Goal: Task Accomplishment & Management: Complete application form

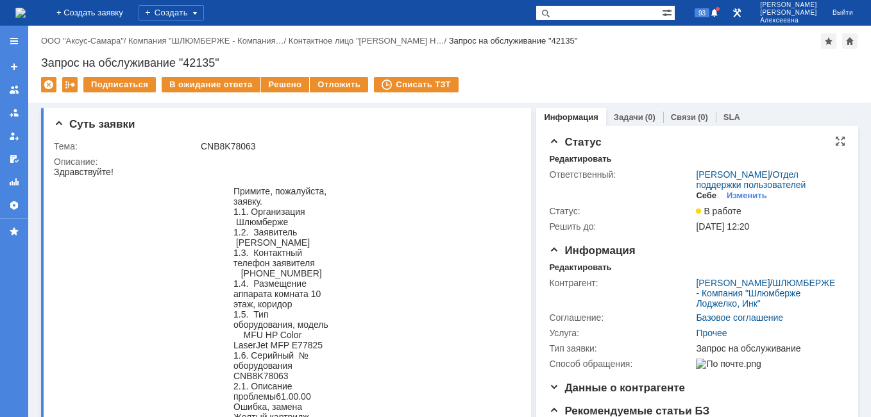
click at [699, 201] on div "Себе" at bounding box center [706, 196] width 21 height 10
drag, startPoint x: 253, startPoint y: 148, endPoint x: 201, endPoint y: 143, distance: 52.8
click at [201, 143] on div "CNB8K78063" at bounding box center [357, 146] width 313 height 10
copy div "CNB8K78063"
click at [577, 273] on div "Редактировать" at bounding box center [580, 267] width 62 height 10
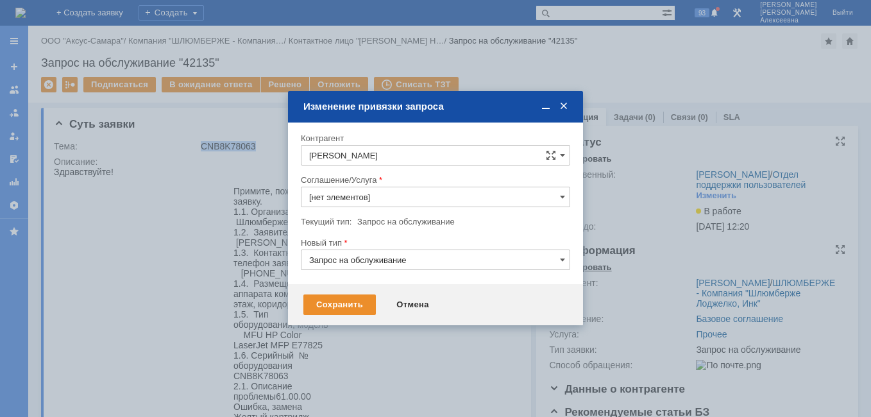
type input "Прочее"
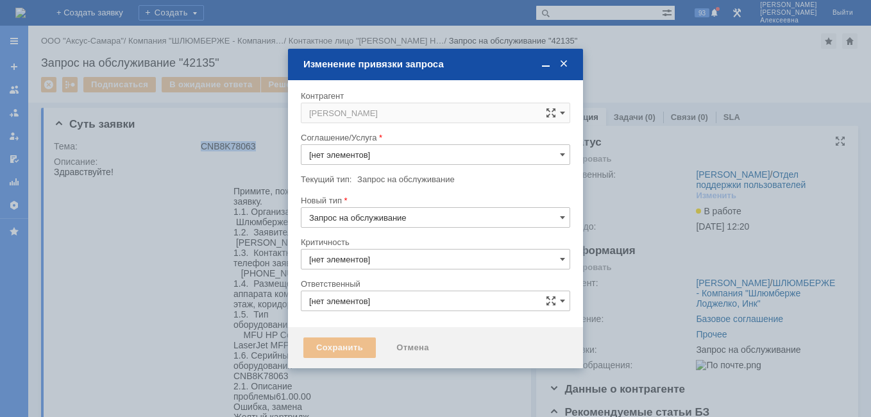
type input "3. Низкая"
type input "Новоженова Наталья Алексеевна"
type input "[не указано]"
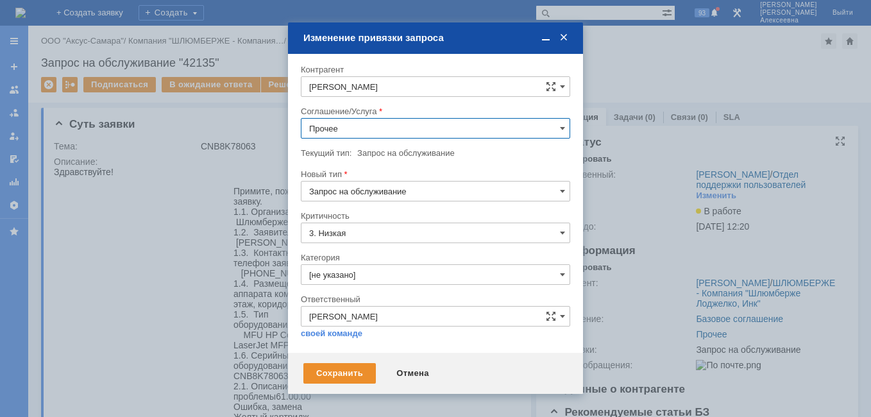
click at [559, 127] on input "Прочее" at bounding box center [435, 128] width 269 height 21
click at [461, 217] on span "ПТ_Замена расходных материалов / ресурсных деталей" at bounding box center [435, 220] width 253 height 10
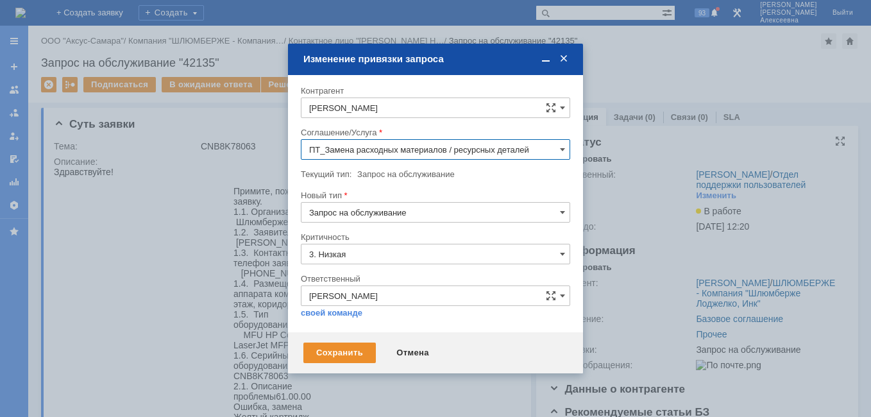
type input "ПТ_Замена расходных материалов / ресурсных деталей"
click at [325, 348] on div "Сохранить" at bounding box center [339, 353] width 72 height 21
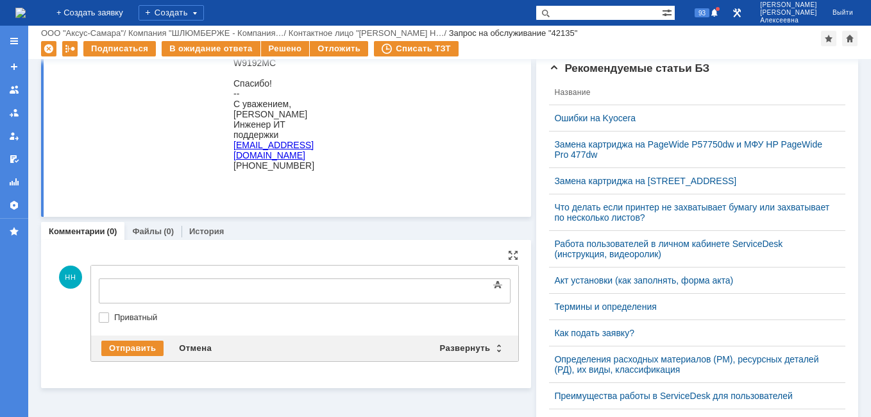
scroll to position [0, 0]
click at [495, 346] on div "Развернуть" at bounding box center [470, 348] width 76 height 15
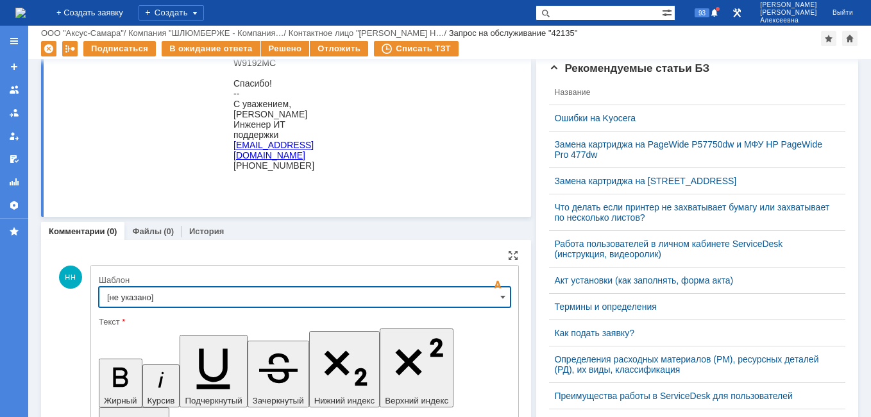
click at [491, 291] on input "[не указано]" at bounding box center [305, 297] width 412 height 21
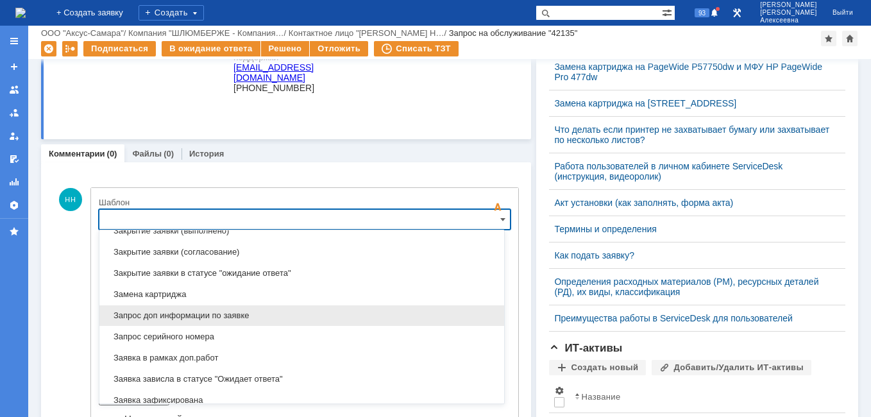
scroll to position [697, 0]
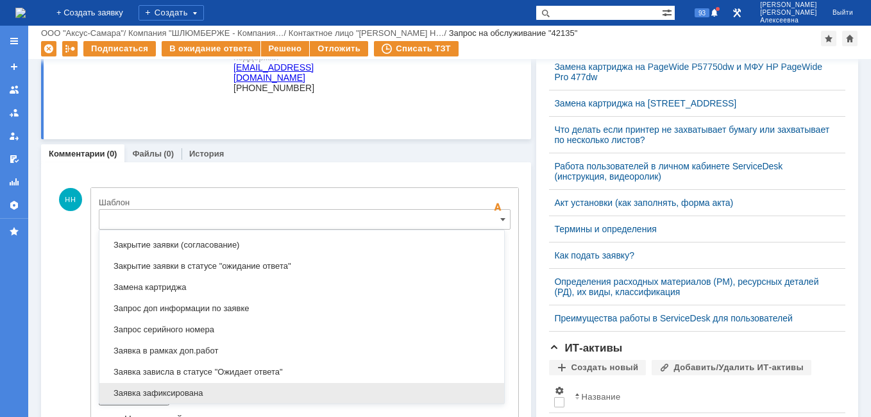
click at [192, 396] on span "Заявка зафиксирована" at bounding box center [301, 393] width 389 height 10
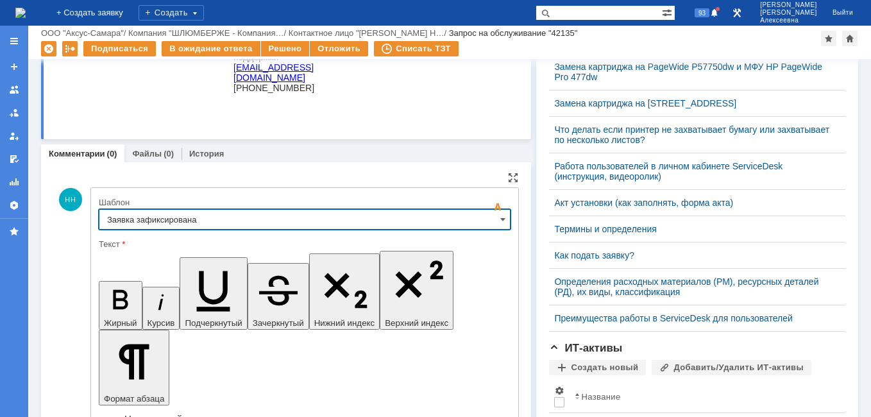
type input "Заявка зафиксирована"
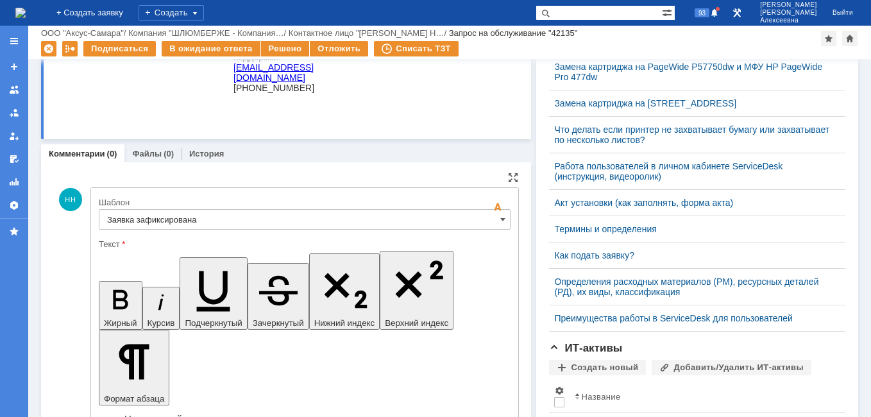
drag, startPoint x: 109, startPoint y: 99, endPoint x: 81, endPoint y: 228, distance: 132.0
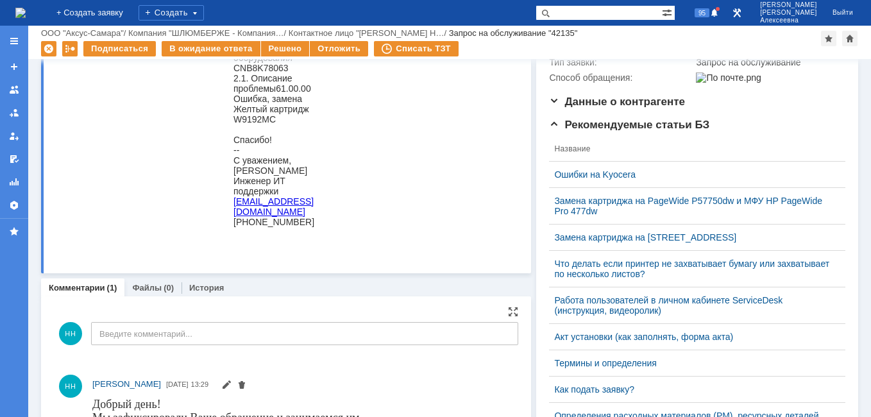
scroll to position [0, 0]
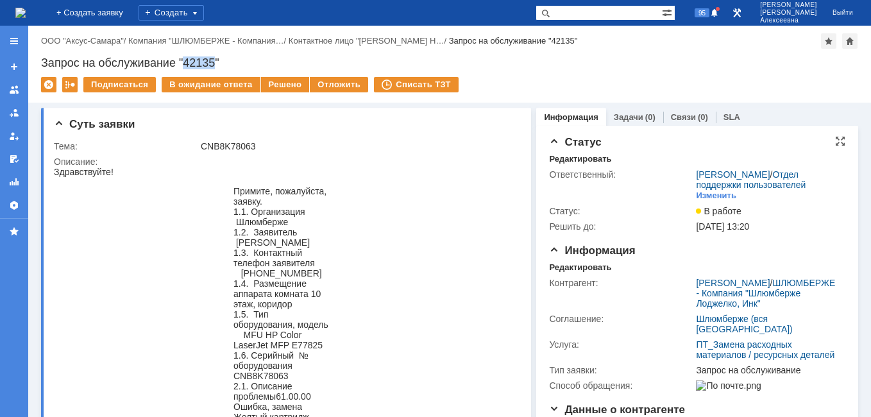
drag, startPoint x: 216, startPoint y: 65, endPoint x: 187, endPoint y: 63, distance: 29.6
click at [187, 63] on div "Запрос на обслуживание "42135"" at bounding box center [449, 62] width 817 height 13
copy div "42135"
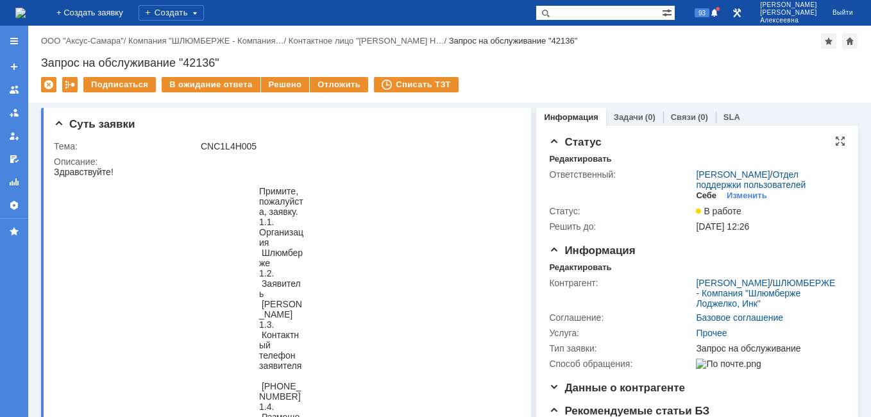
click at [700, 201] on div "Себе" at bounding box center [706, 196] width 21 height 10
drag, startPoint x: 260, startPoint y: 145, endPoint x: 199, endPoint y: 151, distance: 61.3
click at [199, 151] on td "CNC1L4H005" at bounding box center [357, 146] width 318 height 15
drag, startPoint x: 199, startPoint y: 151, endPoint x: 218, endPoint y: 146, distance: 20.1
drag, startPoint x: 218, startPoint y: 146, endPoint x: 188, endPoint y: 64, distance: 86.9
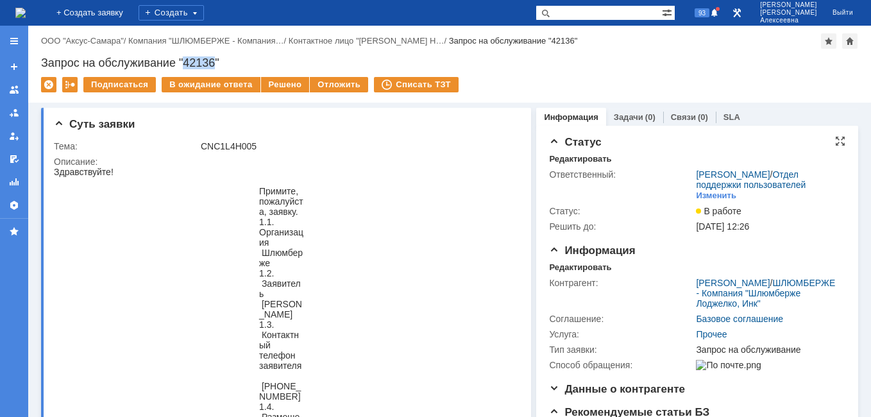
click at [188, 64] on div "Запрос на обслуживание "42136"" at bounding box center [449, 62] width 817 height 13
copy div "2136"
click at [555, 273] on div "Редактировать" at bounding box center [580, 267] width 62 height 10
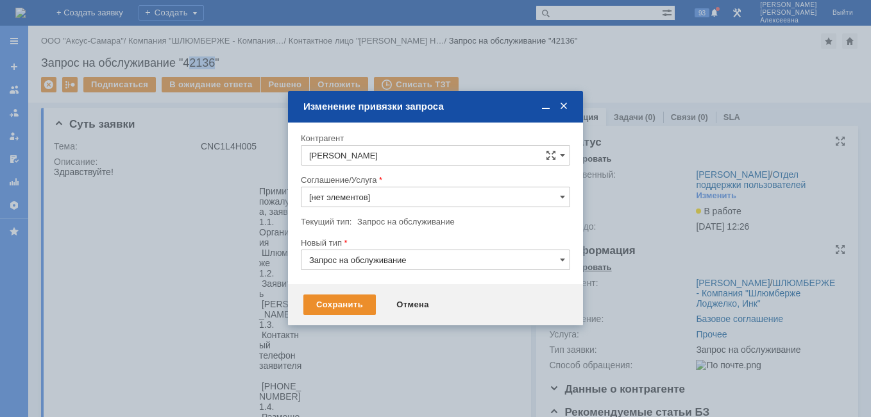
type input "Прочее"
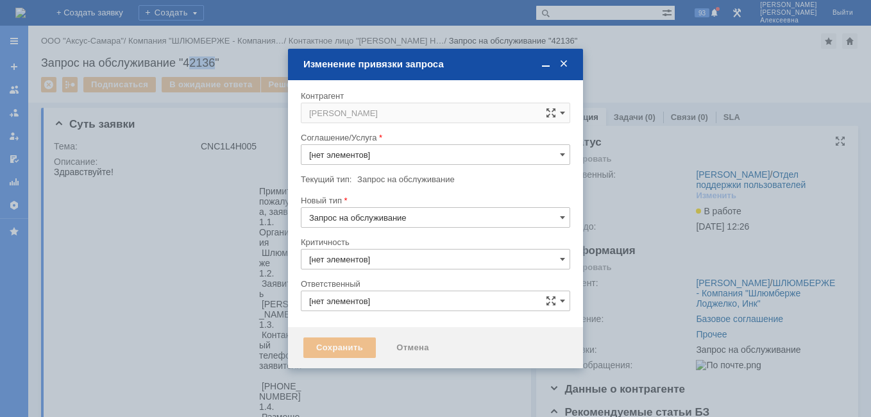
type input "3. Низкая"
type input "[не указано]"
type input "[PERSON_NAME]"
type input "Прочее"
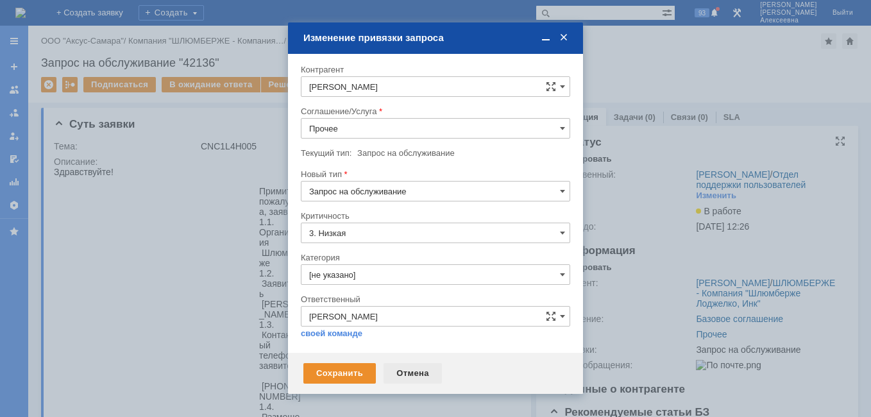
click at [407, 373] on div "Отмена" at bounding box center [413, 373] width 58 height 21
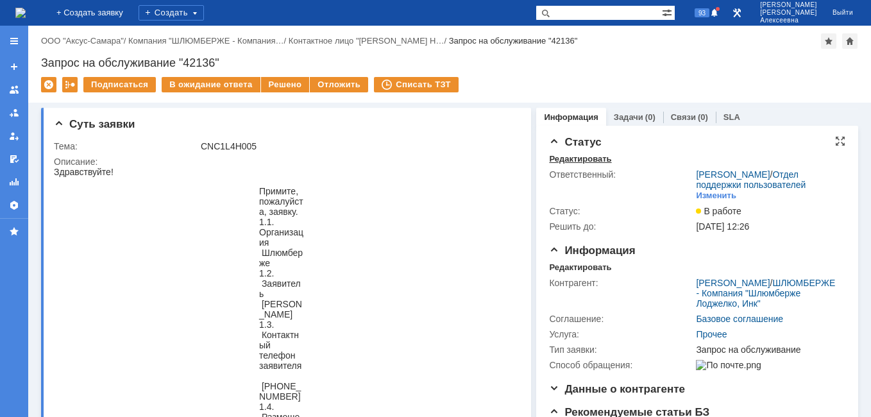
click at [561, 157] on div "Редактировать" at bounding box center [580, 159] width 62 height 10
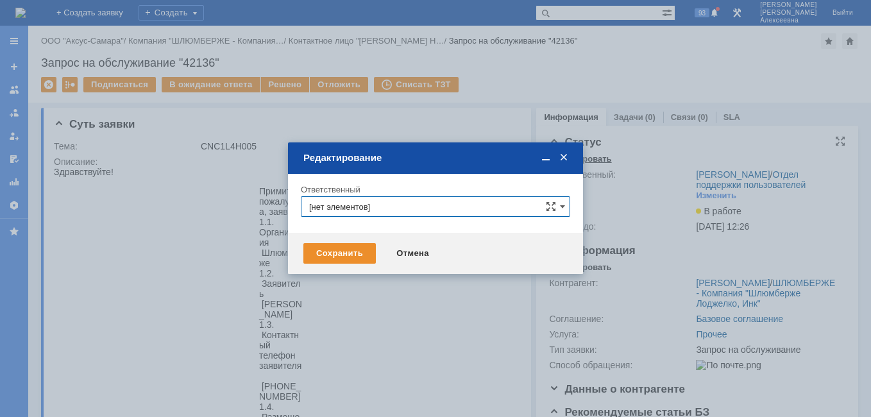
type input "[PERSON_NAME]"
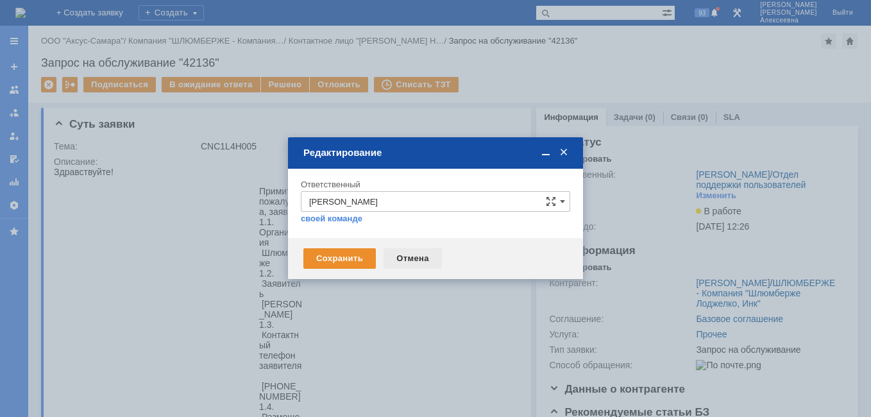
click at [401, 256] on div "Отмена" at bounding box center [413, 258] width 58 height 21
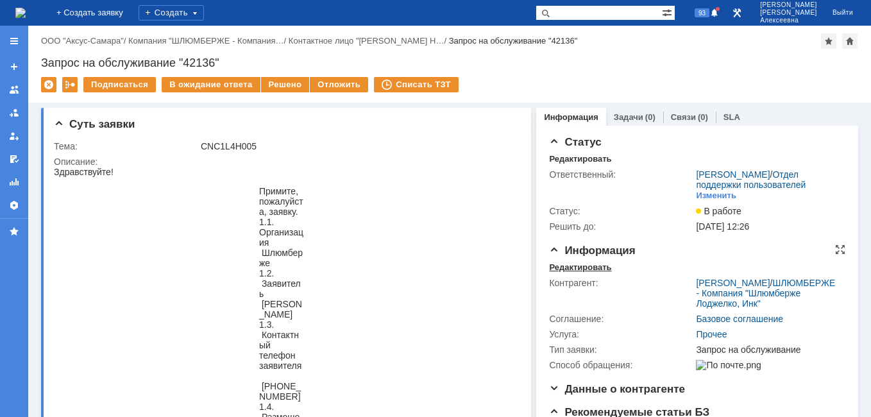
click at [576, 273] on div "Редактировать" at bounding box center [580, 267] width 62 height 10
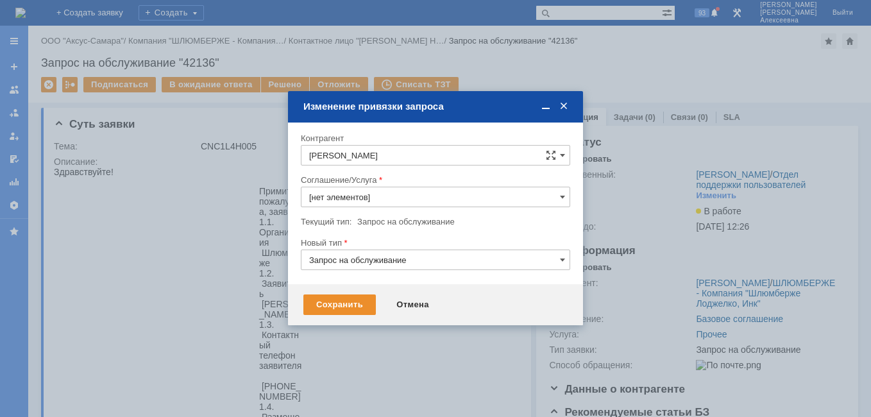
type input "Прочее"
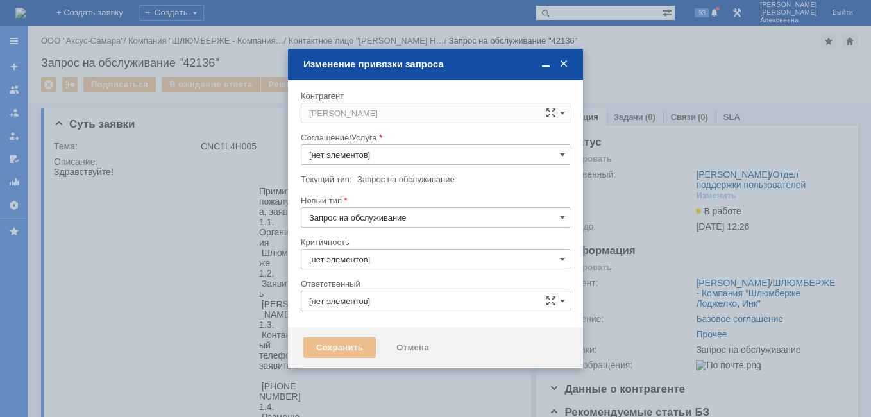
type input "3. Низкая"
type input "[не указано]"
type input "[PERSON_NAME]"
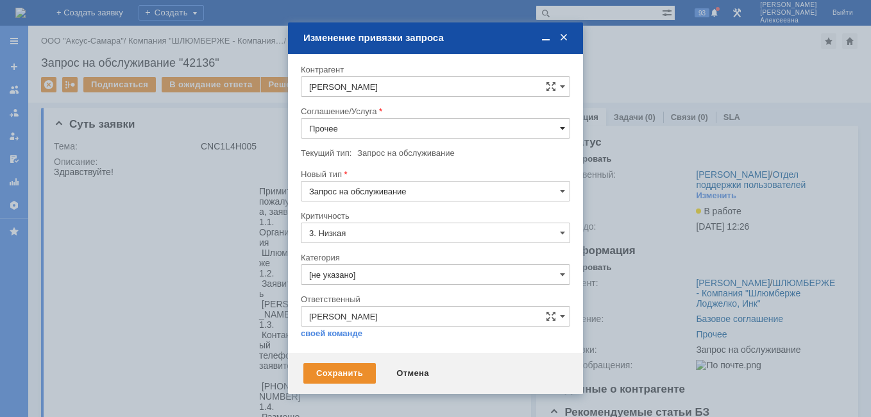
click at [561, 129] on span at bounding box center [562, 128] width 5 height 10
click at [358, 235] on span "ПТ_Диагностика" at bounding box center [435, 235] width 253 height 10
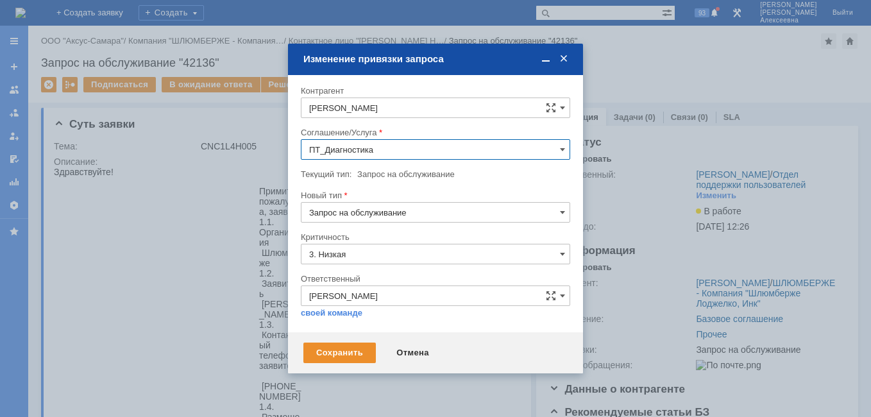
type input "ПТ_Диагностика"
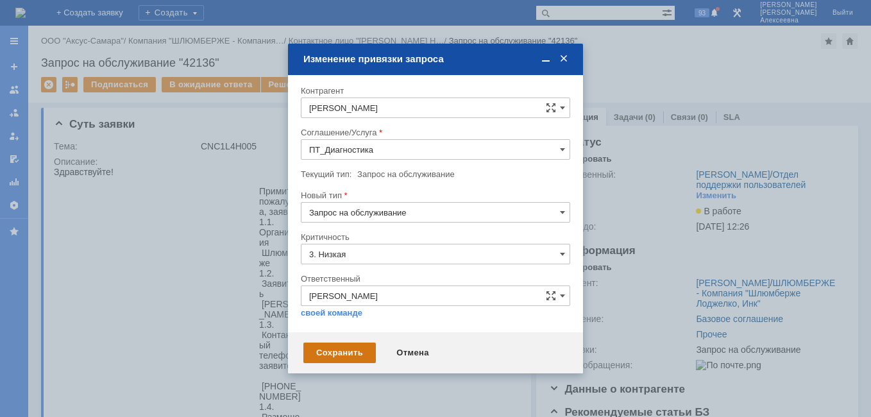
click at [337, 355] on div "Сохранить" at bounding box center [339, 353] width 72 height 21
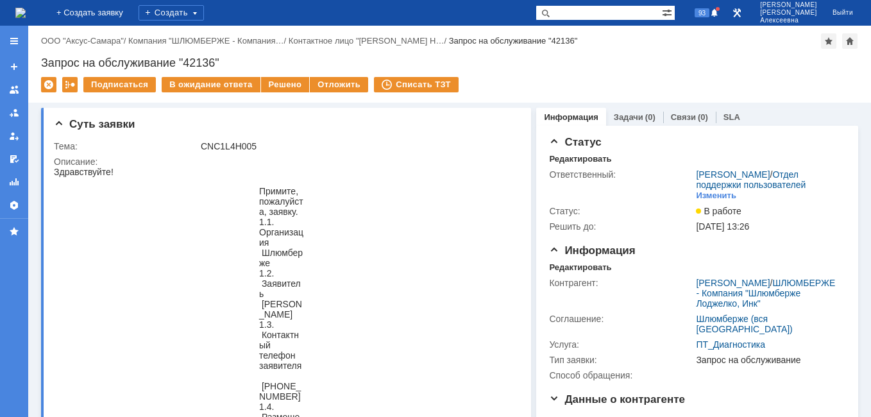
scroll to position [0, 0]
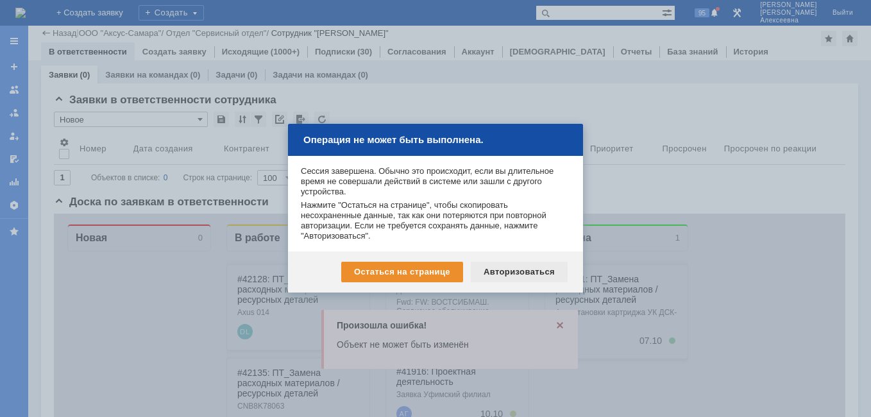
scroll to position [321, 0]
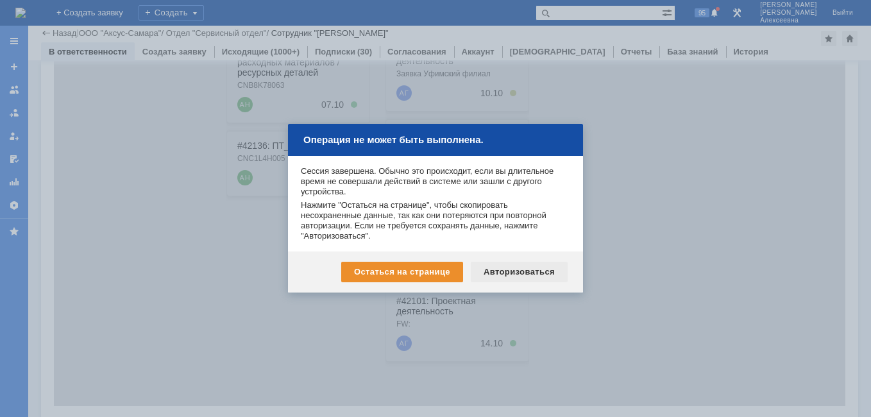
click at [532, 267] on div "Авторизоваться" at bounding box center [519, 272] width 97 height 21
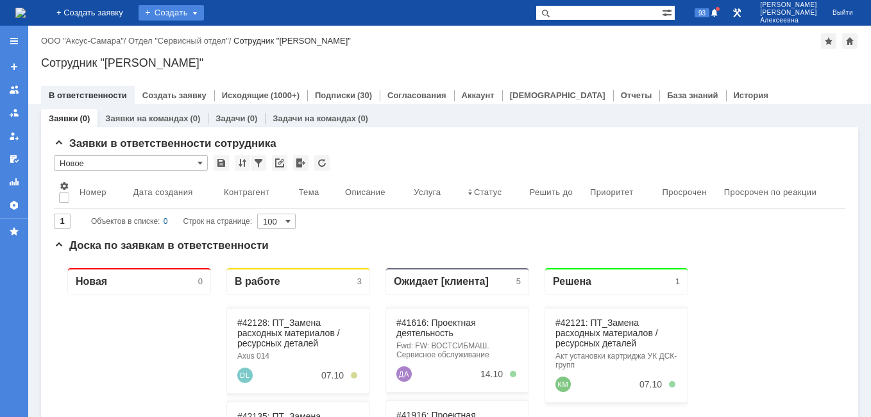
click at [204, 15] on div "Создать" at bounding box center [171, 12] width 65 height 15
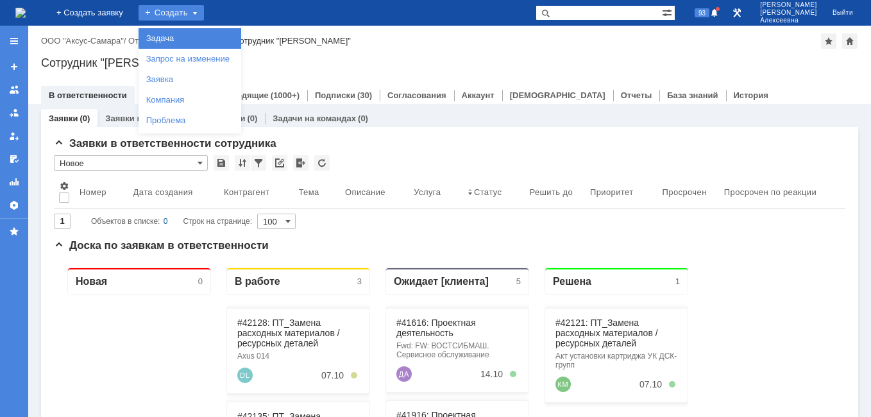
click at [199, 41] on link "Задача" at bounding box center [190, 38] width 98 height 15
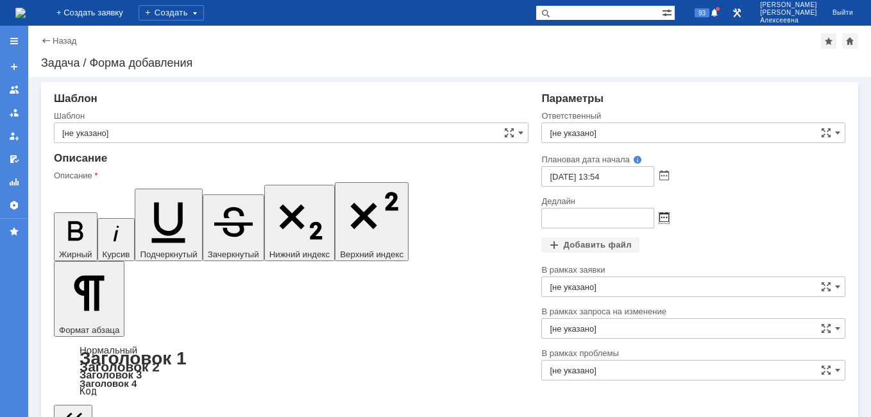
click at [659, 217] on span at bounding box center [664, 218] width 10 height 10
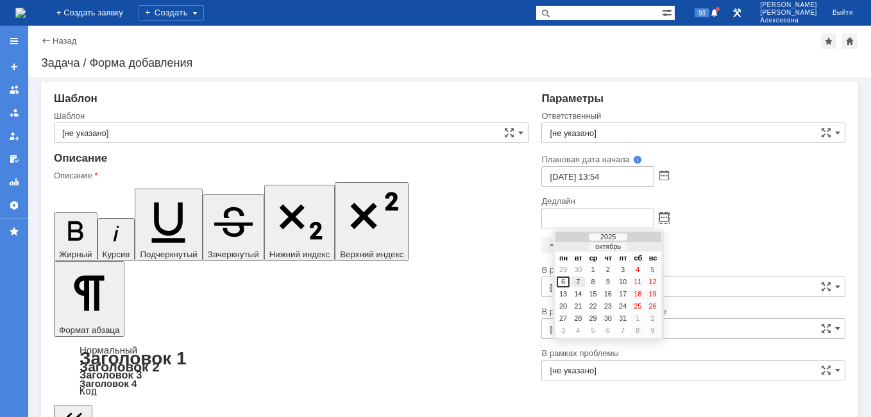
click at [575, 281] on div "7" at bounding box center [578, 281] width 13 height 11
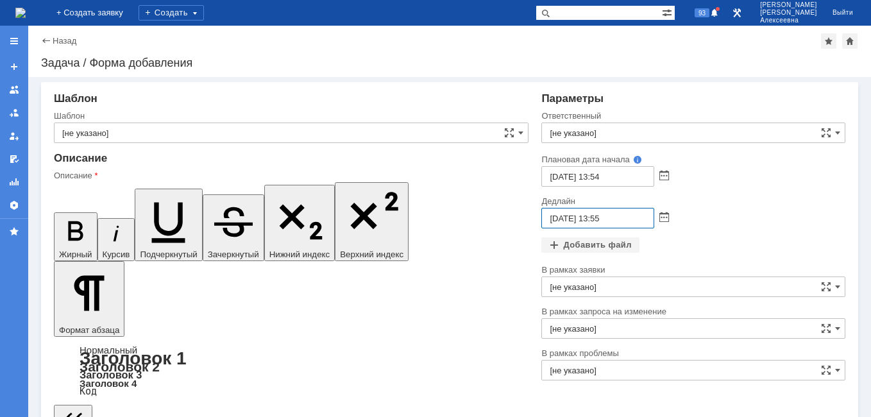
click at [597, 219] on input "07.10.2025 13:55" at bounding box center [597, 218] width 113 height 21
click at [622, 219] on input "07.10.2025 16:55" at bounding box center [597, 218] width 113 height 21
type input "07.10.2025 16:00"
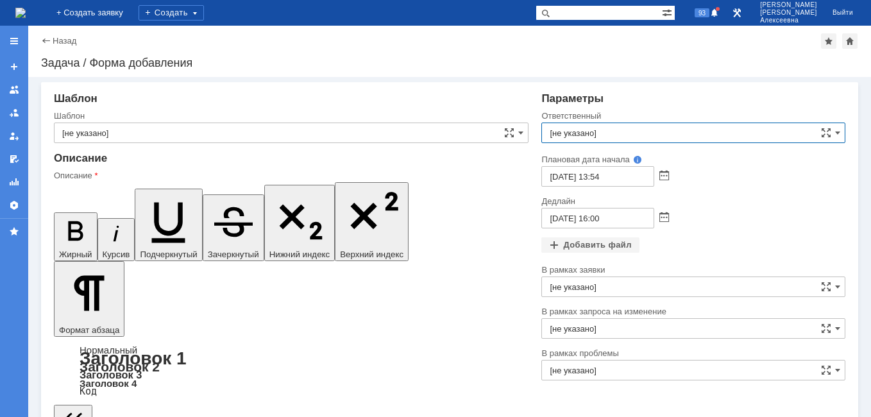
click at [581, 132] on input "[не указано]" at bounding box center [693, 133] width 304 height 21
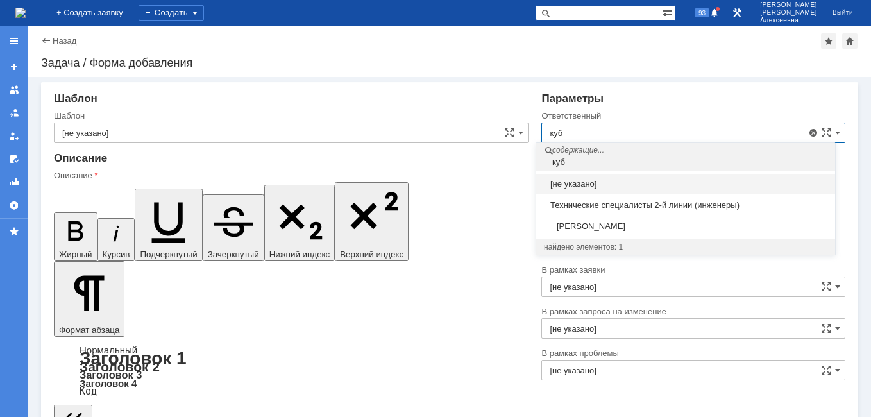
click at [626, 230] on span "Кубышкин Александр Анатольевич" at bounding box center [686, 226] width 284 height 10
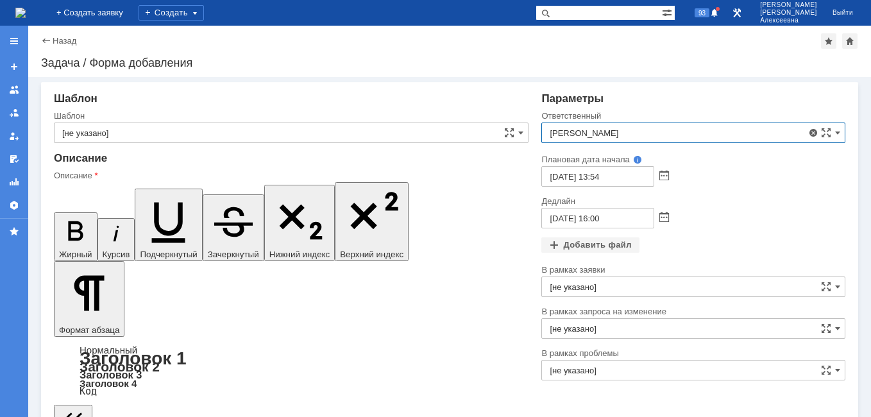
type input "Кубышкин Александр Анатольевич"
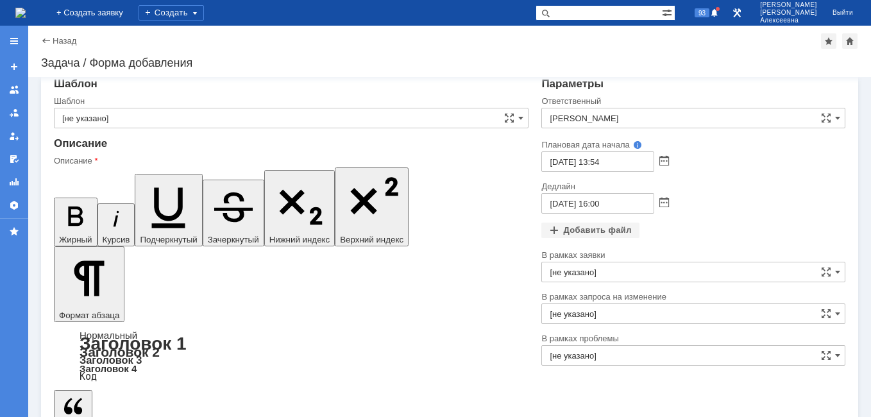
scroll to position [19, 0]
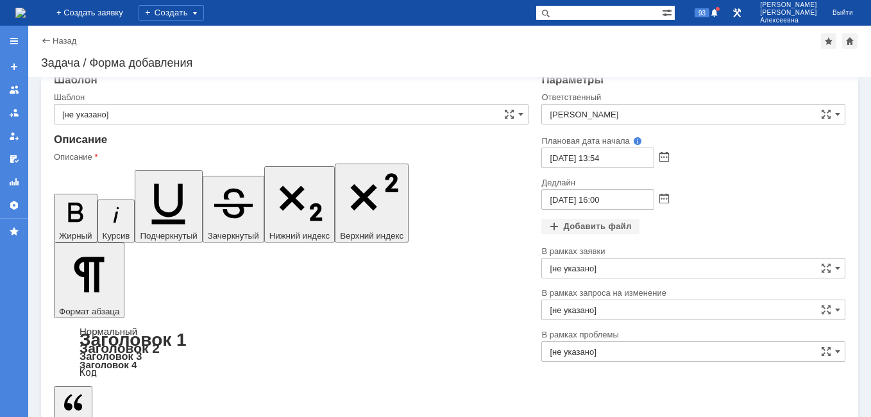
drag, startPoint x: 203, startPoint y: 3337, endPoint x: 114, endPoint y: 3484, distance: 172.2
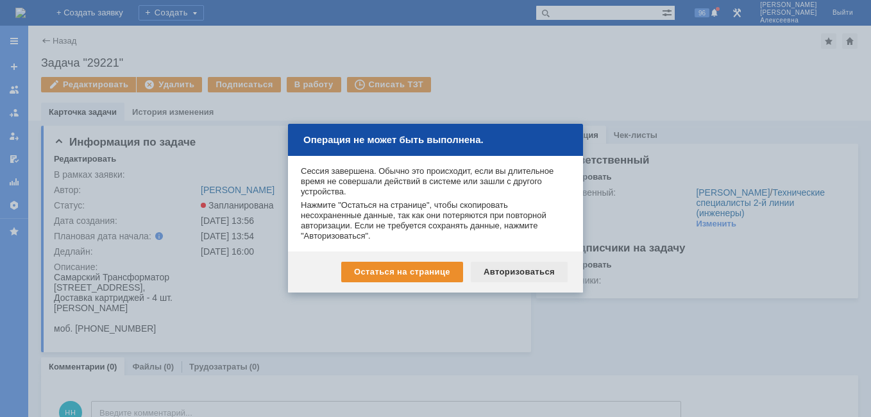
click at [518, 269] on div "Авторизоваться" at bounding box center [519, 272] width 97 height 21
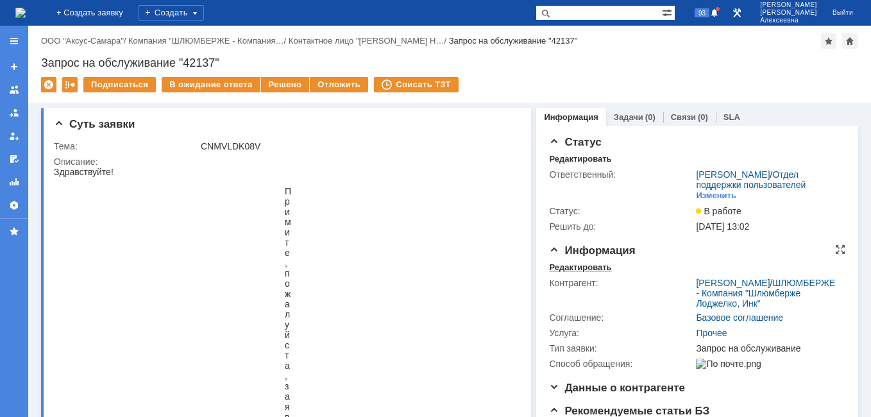
click at [562, 273] on div "Редактировать" at bounding box center [580, 267] width 62 height 10
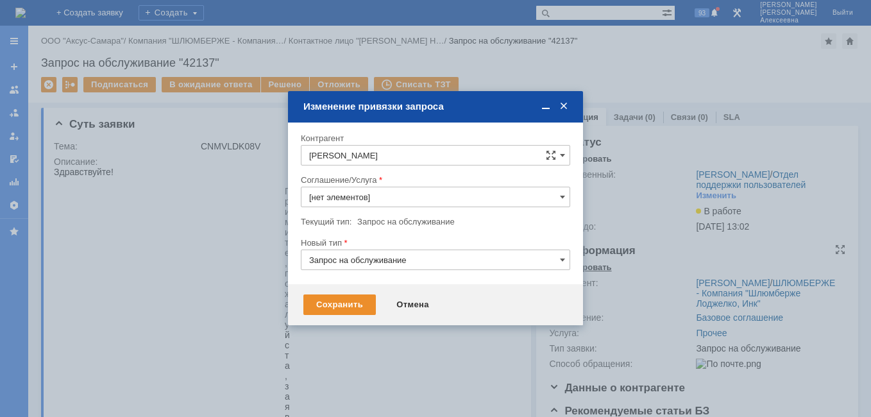
type input "Прочее"
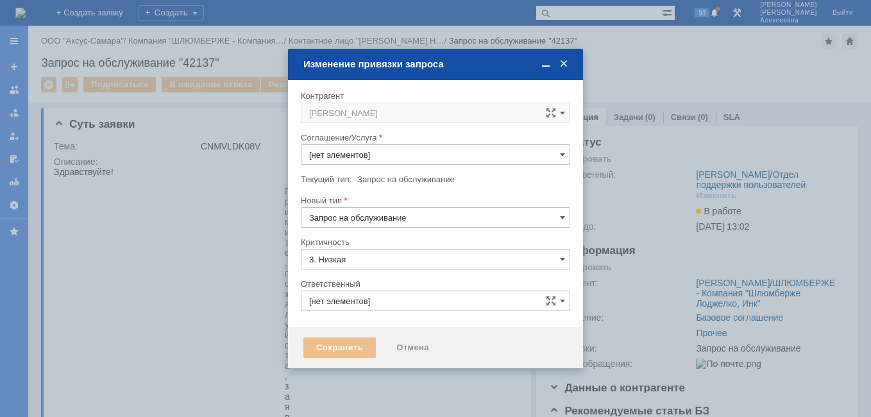
type input "[не указано]"
type input "[PERSON_NAME]"
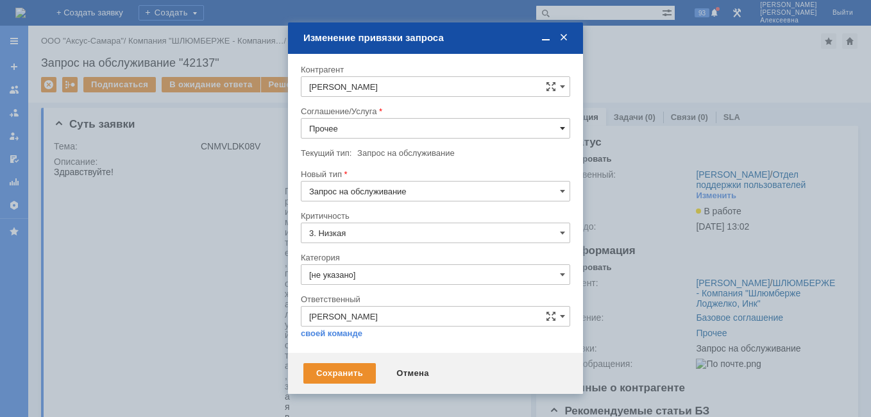
click at [561, 127] on span at bounding box center [562, 128] width 5 height 10
click at [464, 221] on span "ПТ_Замена расходных материалов / ресурсных деталей" at bounding box center [435, 220] width 253 height 10
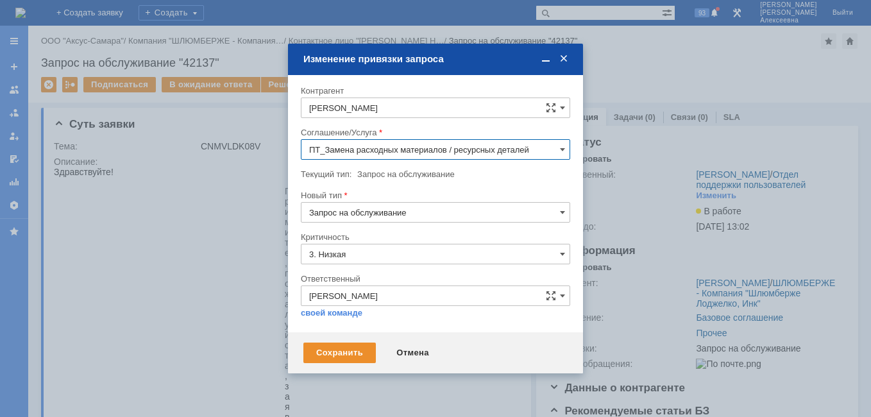
type input "ПТ_Замена расходных материалов / ресурсных деталей"
click at [349, 355] on div "Сохранить" at bounding box center [339, 353] width 72 height 21
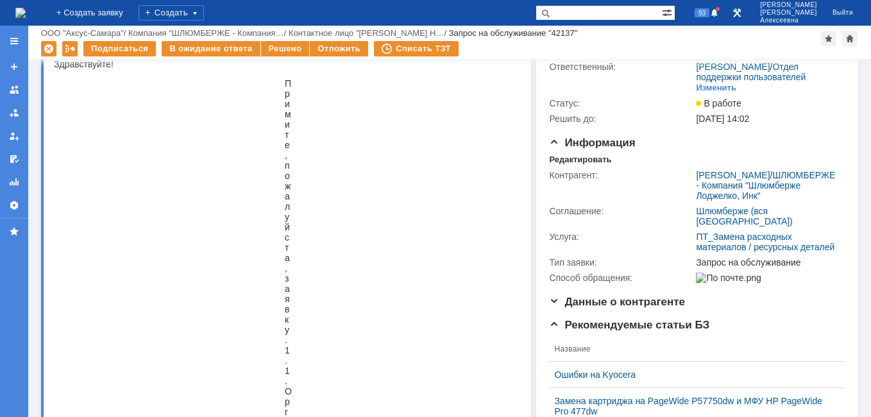
scroll to position [0, 0]
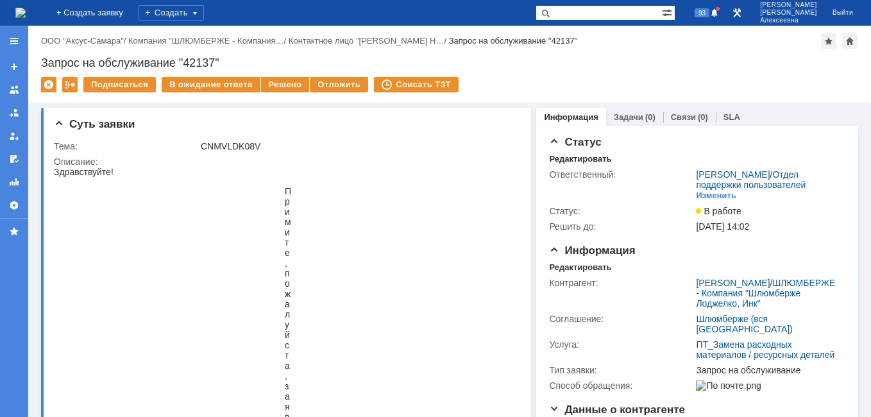
click at [511, 122] on div at bounding box center [516, 123] width 10 height 10
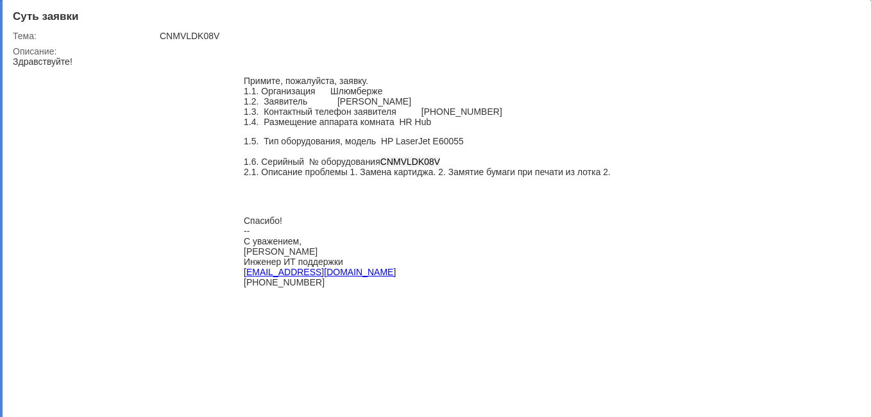
click at [486, 257] on div "[PERSON_NAME]" at bounding box center [427, 251] width 367 height 10
click at [849, 15] on div at bounding box center [850, 15] width 10 height 10
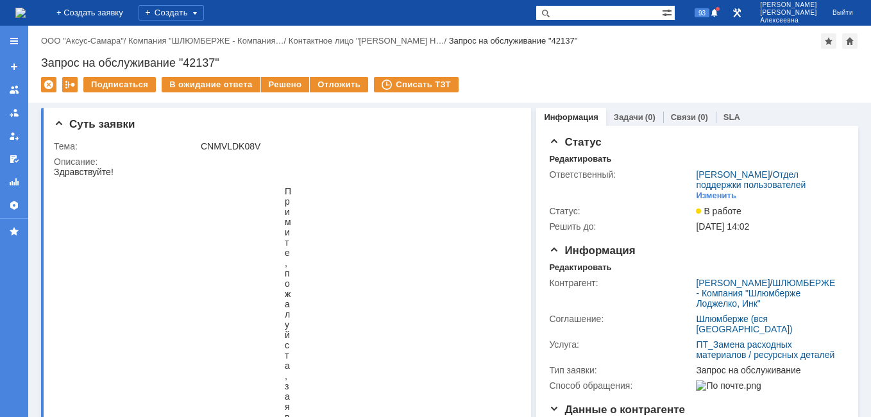
scroll to position [5, 0]
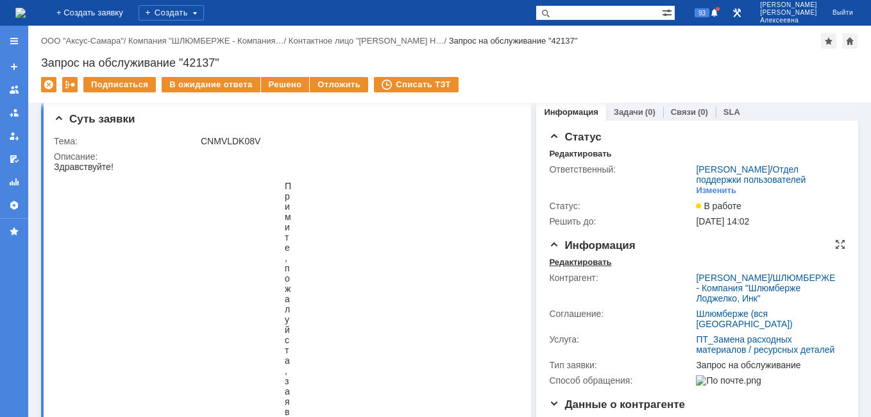
click at [573, 267] on div "Редактировать" at bounding box center [580, 262] width 62 height 10
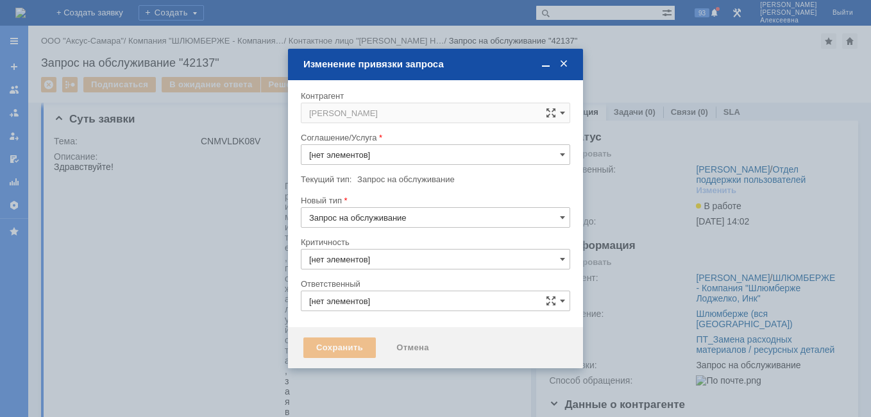
type input "3. Низкая"
type input "[PERSON_NAME]"
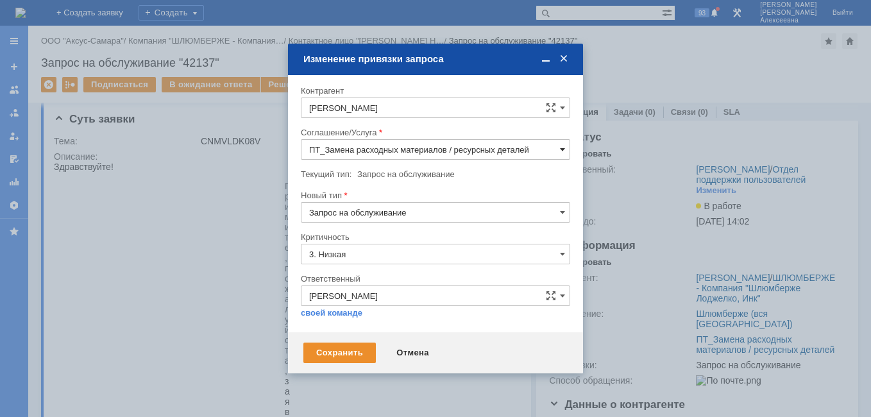
click at [562, 146] on span at bounding box center [562, 149] width 5 height 10
click at [366, 201] on span "ПТ_Диагностика" at bounding box center [435, 199] width 253 height 10
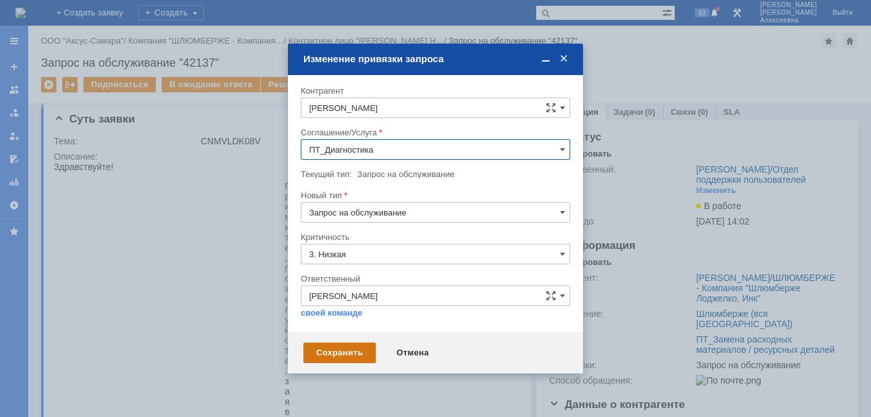
type input "ПТ_Диагностика"
click at [343, 348] on div "Сохранить" at bounding box center [339, 353] width 72 height 21
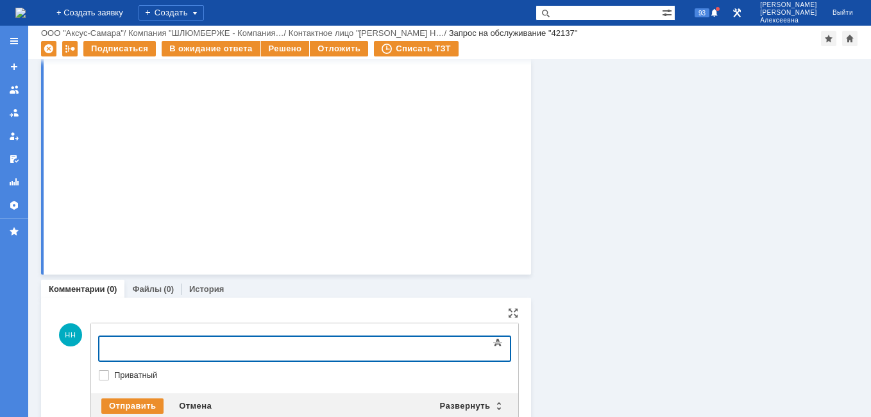
scroll to position [4412, 0]
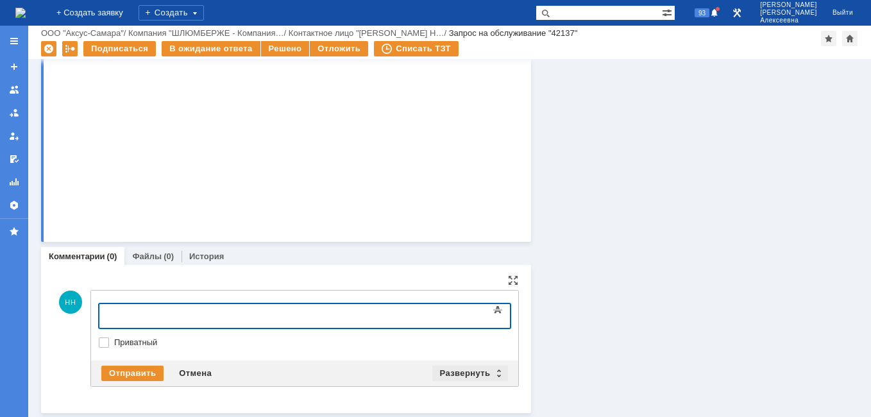
click at [493, 368] on div "Развернуть" at bounding box center [470, 373] width 76 height 15
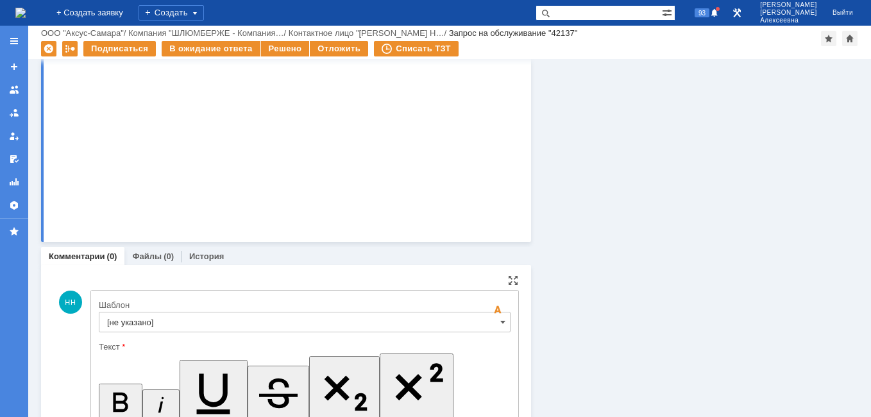
scroll to position [0, 0]
click at [491, 326] on input "[не указано]" at bounding box center [305, 322] width 412 height 21
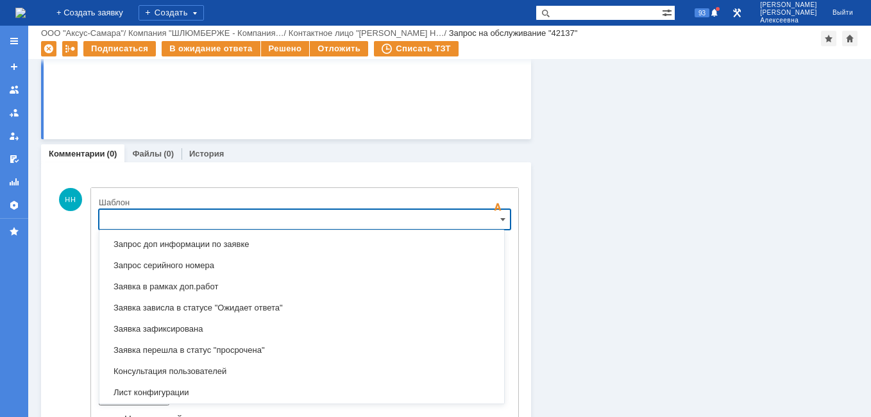
scroll to position [826, 0]
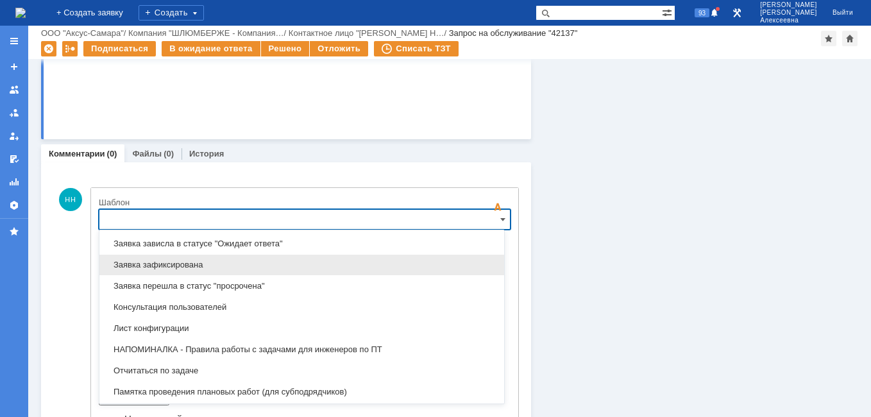
click at [185, 262] on span "Заявка зафиксирована" at bounding box center [301, 265] width 389 height 10
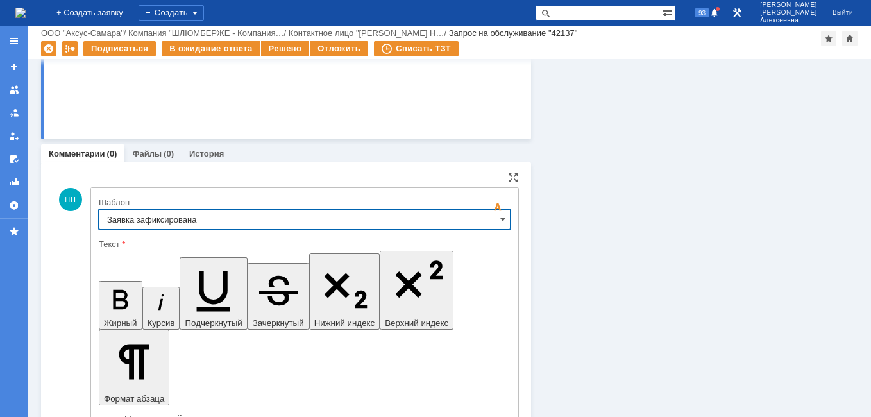
type input "Заявка зафиксирована"
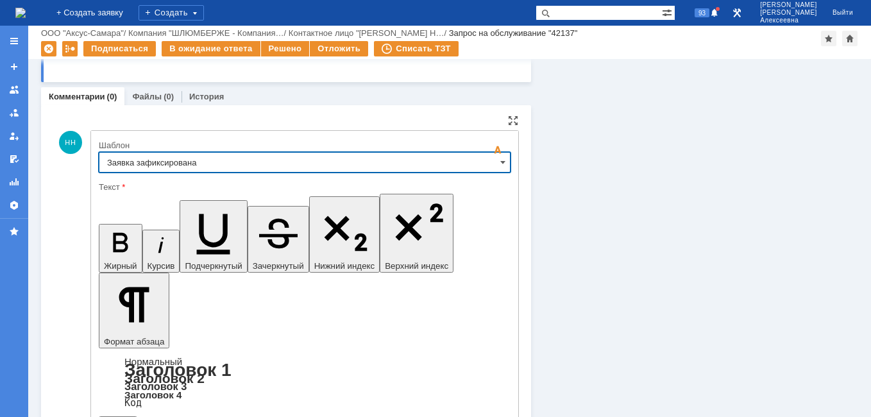
scroll to position [4639, 0]
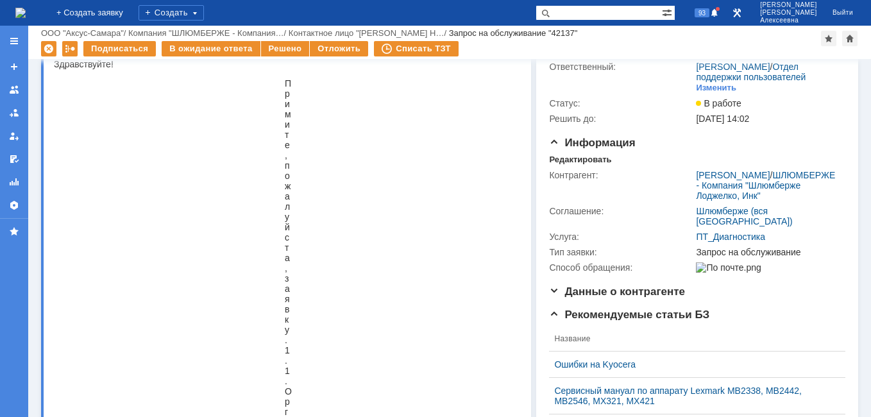
scroll to position [0, 0]
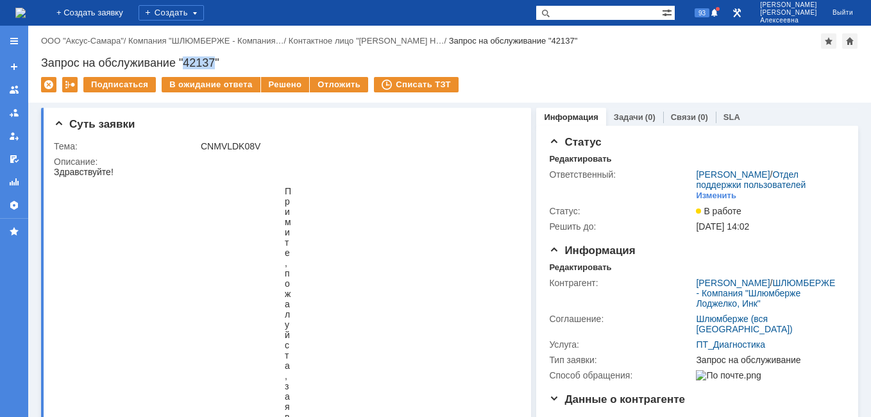
drag, startPoint x: 216, startPoint y: 58, endPoint x: 187, endPoint y: 60, distance: 28.3
click at [187, 60] on div "Запрос на обслуживание "42137"" at bounding box center [449, 62] width 817 height 13
copy div "42137"
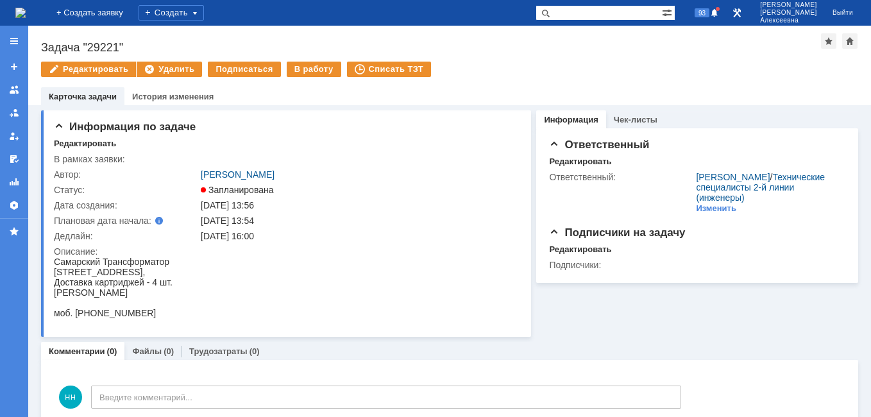
click at [595, 12] on input "text" at bounding box center [599, 12] width 126 height 15
type input "42135"
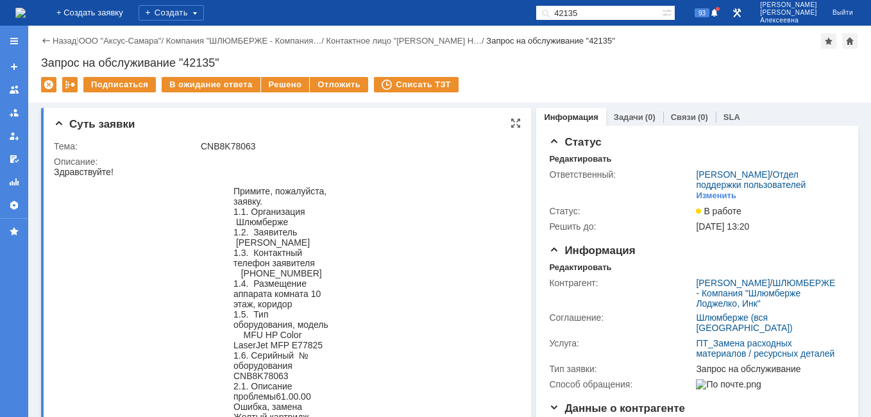
click at [511, 123] on div at bounding box center [516, 123] width 10 height 10
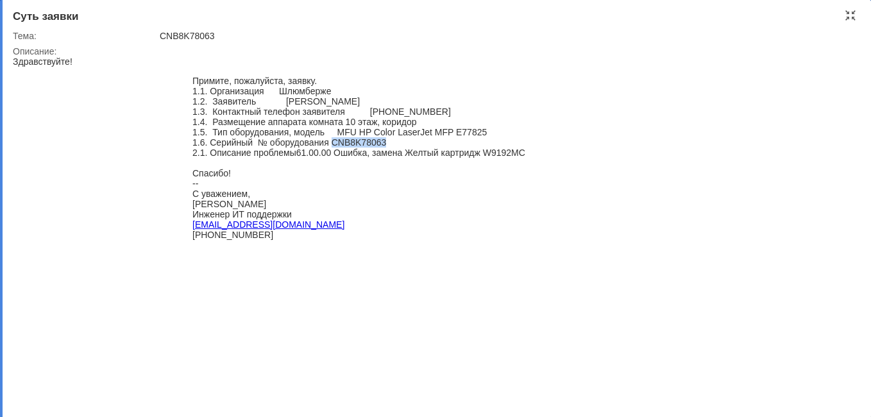
drag, startPoint x: 379, startPoint y: 147, endPoint x: 330, endPoint y: 148, distance: 48.8
click at [330, 148] on div "1.6. Серийный № оборудования CNB8K78063" at bounding box center [358, 142] width 333 height 10
copy div "CNB8K78063"
click at [852, 15] on div at bounding box center [850, 15] width 10 height 10
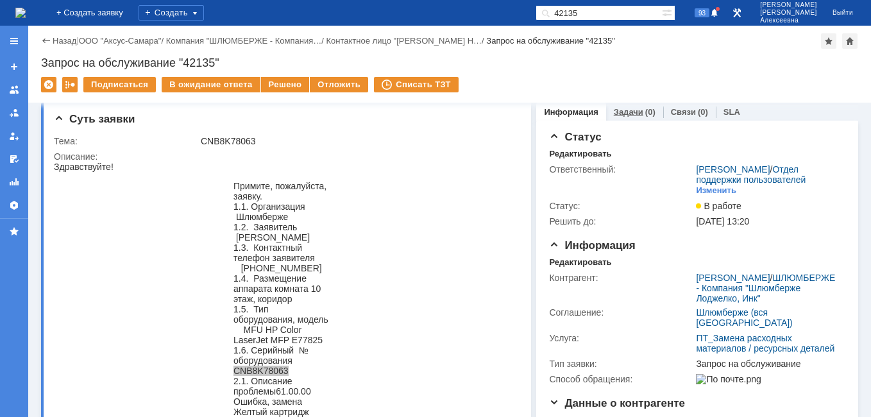
click at [630, 110] on link "Задачи" at bounding box center [629, 112] width 30 height 10
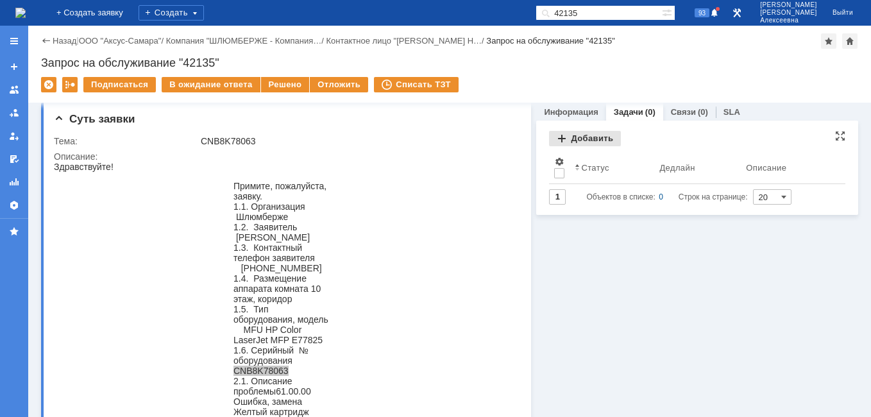
click at [566, 138] on div "Добавить" at bounding box center [585, 138] width 72 height 15
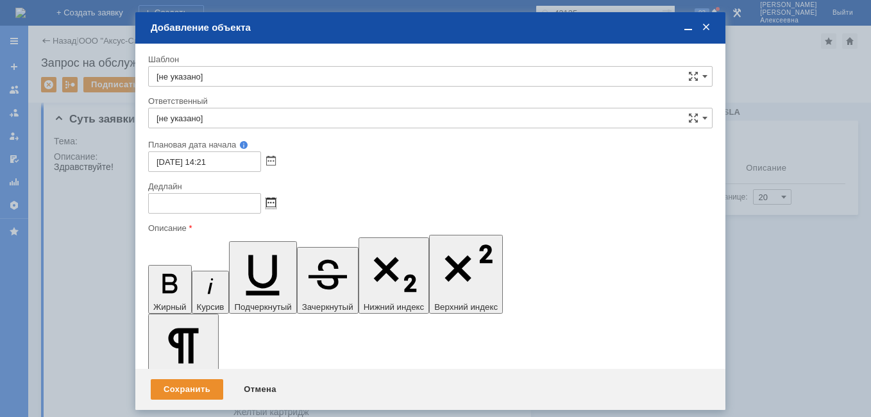
click at [269, 205] on span at bounding box center [271, 203] width 10 height 10
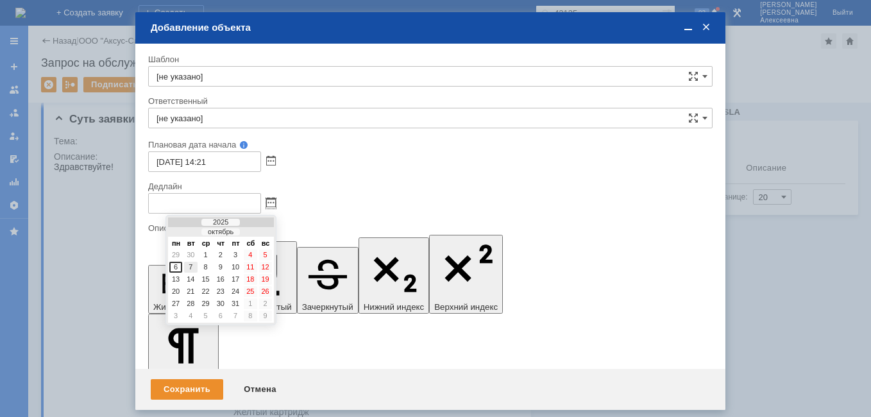
click at [192, 267] on div "7" at bounding box center [190, 267] width 13 height 11
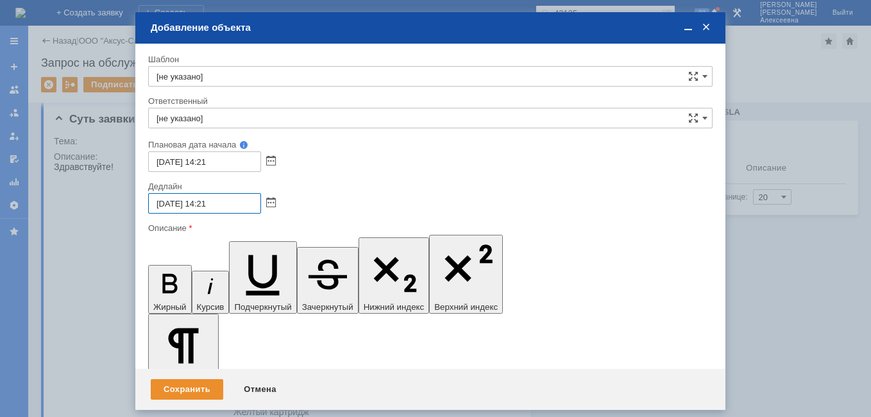
click at [209, 203] on input "07.10.2025 14:21" at bounding box center [204, 203] width 113 height 21
click at [228, 201] on input "07.10.2025 16:21" at bounding box center [204, 203] width 113 height 21
type input "07.10.2025 16:00"
click at [185, 119] on input "[не указано]" at bounding box center [430, 118] width 564 height 21
click at [235, 210] on span "Найденова Анастасия Дмитриевна" at bounding box center [431, 212] width 548 height 10
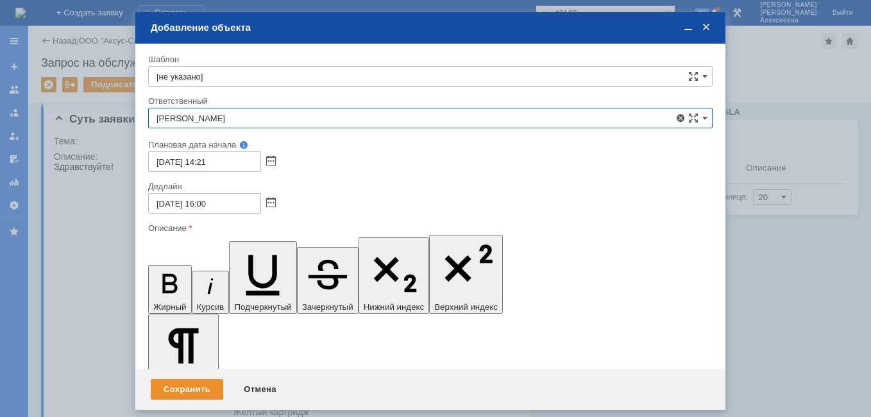
type input "Найденова Анастасия Дмитриевна"
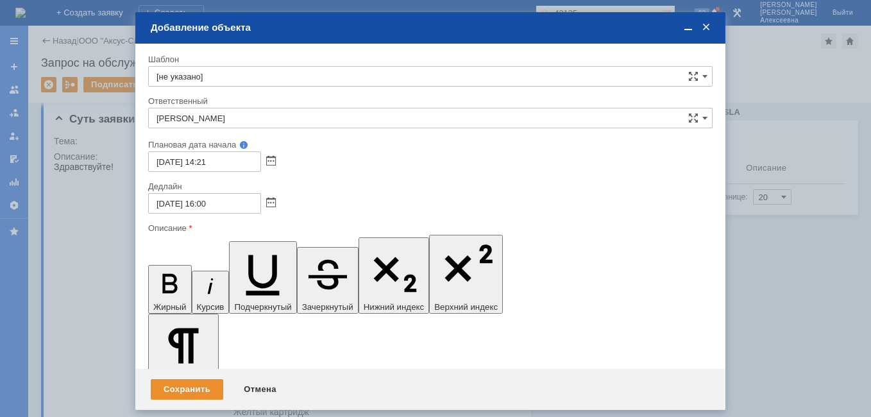
drag, startPoint x: 669, startPoint y: 3681, endPoint x: 593, endPoint y: 3679, distance: 75.7
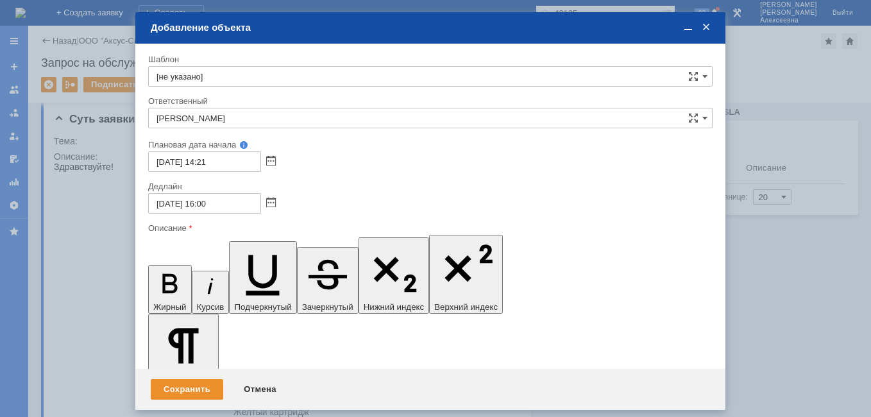
scroll to position [48, 6]
drag, startPoint x: 216, startPoint y: 3672, endPoint x: 160, endPoint y: 3670, distance: 55.2
click at [162, 274] on icon "button" at bounding box center [169, 283] width 15 height 19
click at [687, 24] on span at bounding box center [688, 28] width 13 height 12
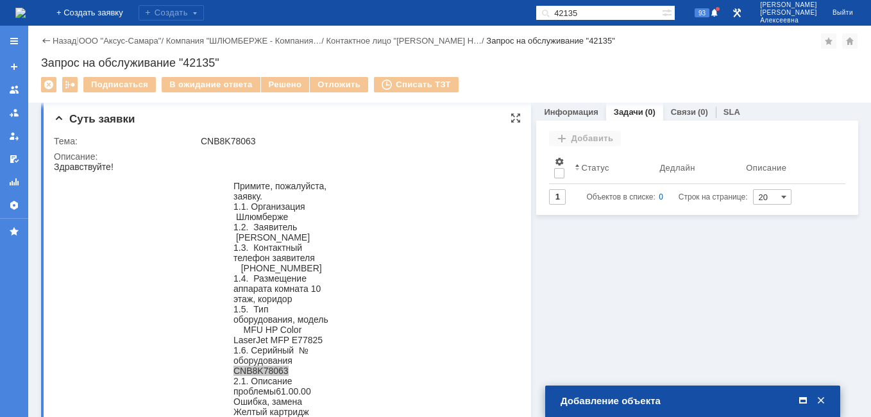
scroll to position [198, 0]
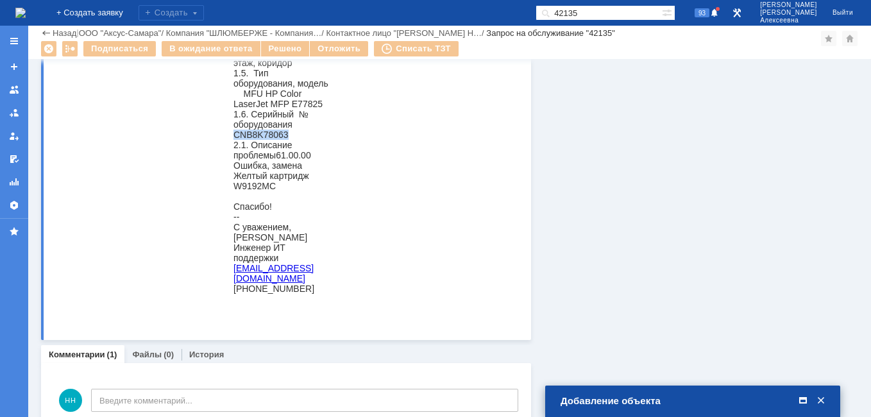
drag, startPoint x: 328, startPoint y: 304, endPoint x: 233, endPoint y: 255, distance: 107.0
click at [233, 255] on blockquote "Примите, пожалуйста, заявку. 1.1. Организация Шлюмберже 1.2. Заявитель Александ…" at bounding box center [282, 124] width 148 height 359
copy blockquote "Никита Александров Инженер ИТ поддержки nalexandrov@slb.ru +7 (982) 900 05-96"
click at [803, 395] on span at bounding box center [803, 401] width 13 height 12
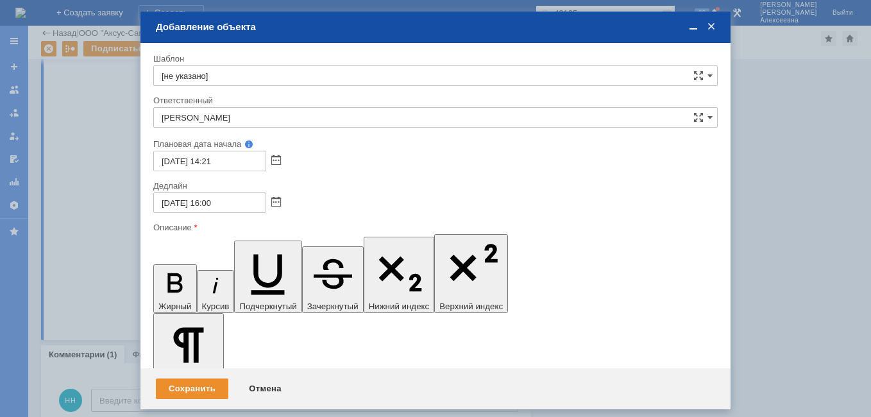
drag, startPoint x: 261, startPoint y: 3730, endPoint x: 141, endPoint y: 3720, distance: 120.4
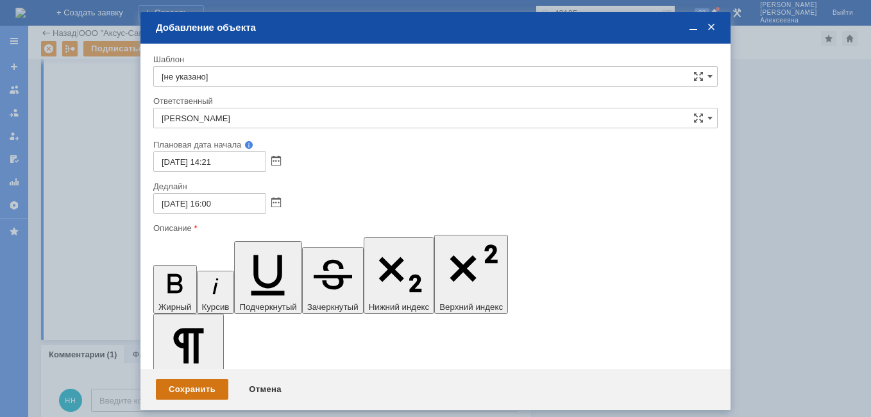
click at [201, 381] on div "Сохранить" at bounding box center [192, 389] width 72 height 21
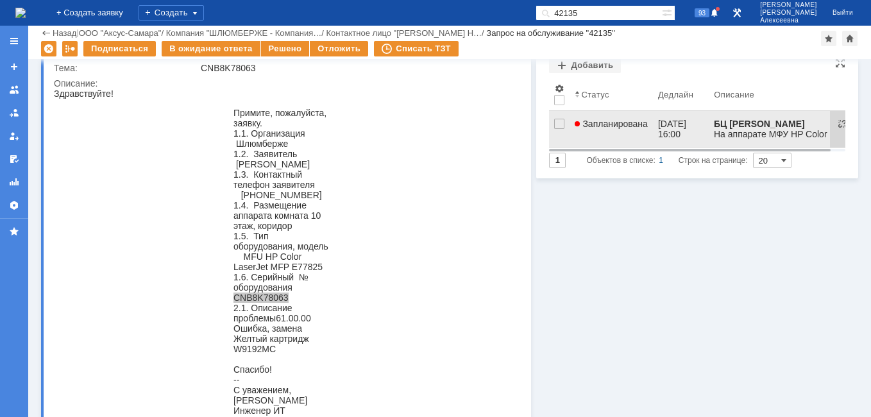
scroll to position [0, 0]
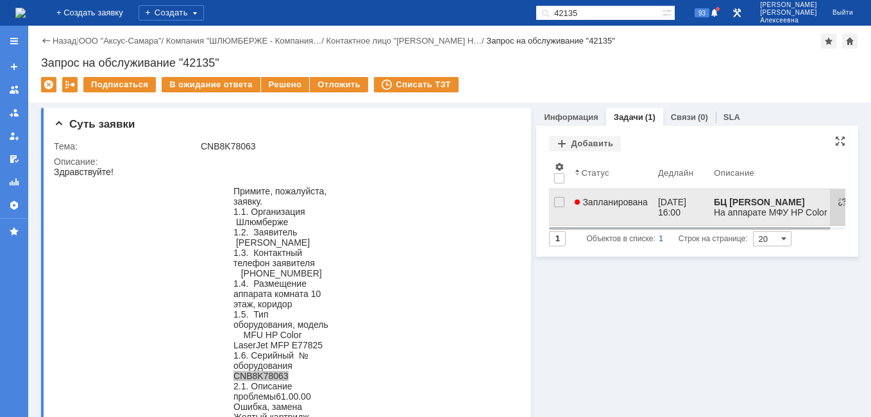
click at [610, 207] on link "Запланирована" at bounding box center [611, 207] width 83 height 36
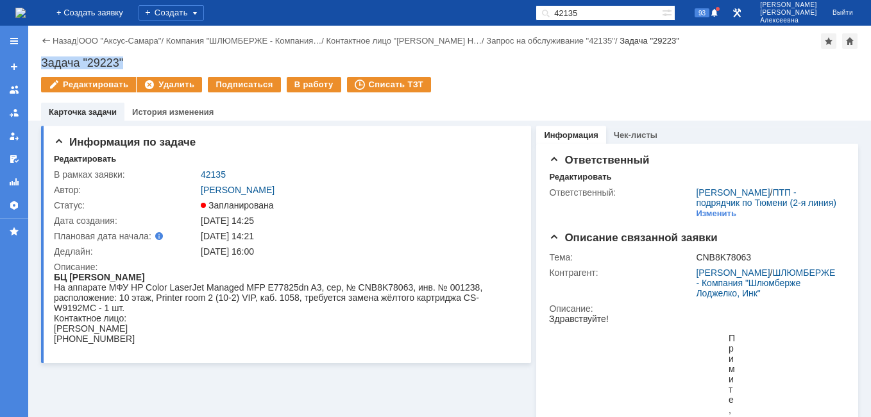
drag, startPoint x: 128, startPoint y: 58, endPoint x: 41, endPoint y: 66, distance: 86.9
click at [41, 66] on div "Задача "29223"" at bounding box center [449, 62] width 817 height 13
copy div "Задача "29223""
click at [616, 13] on input "42135" at bounding box center [599, 12] width 126 height 15
click at [632, 12] on input "42135" at bounding box center [599, 12] width 126 height 15
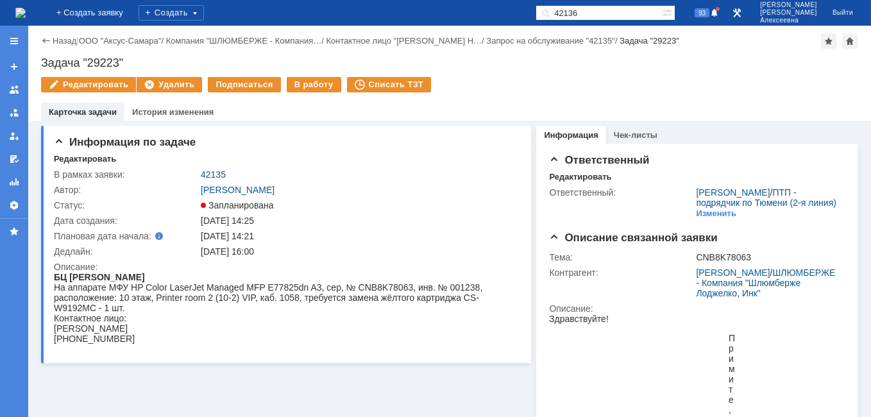
type input "42136"
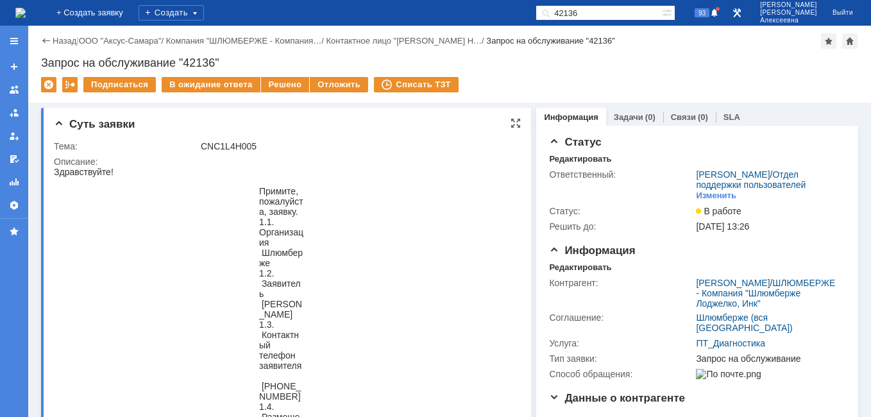
click at [511, 121] on div at bounding box center [516, 123] width 10 height 10
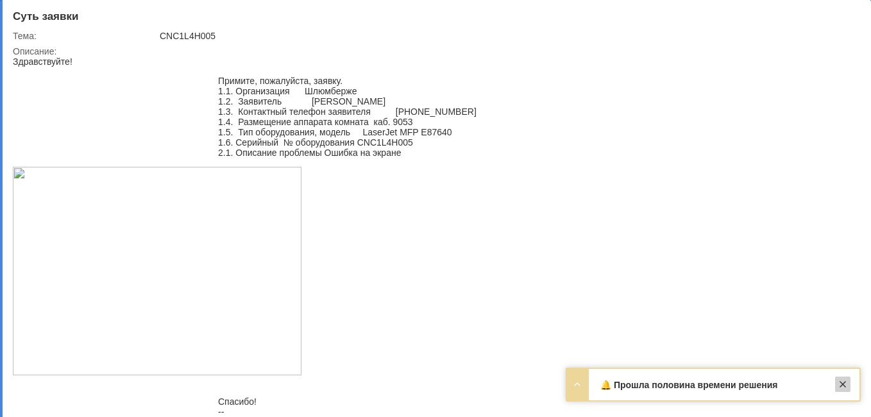
click at [842, 382] on div at bounding box center [842, 384] width 15 height 15
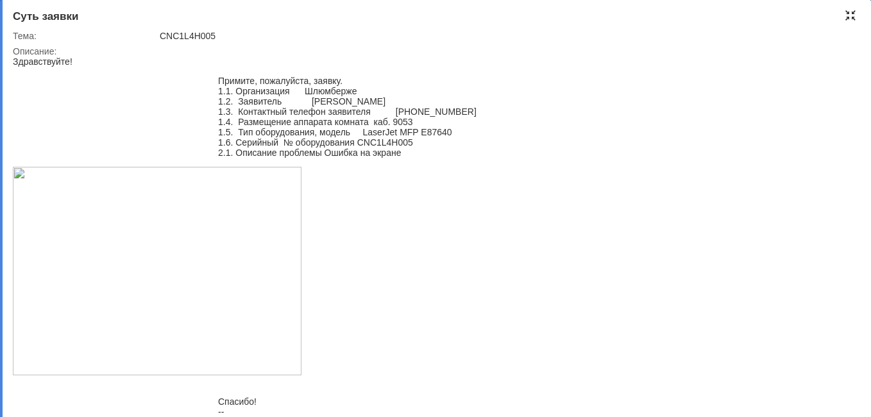
click at [850, 17] on div at bounding box center [850, 15] width 10 height 10
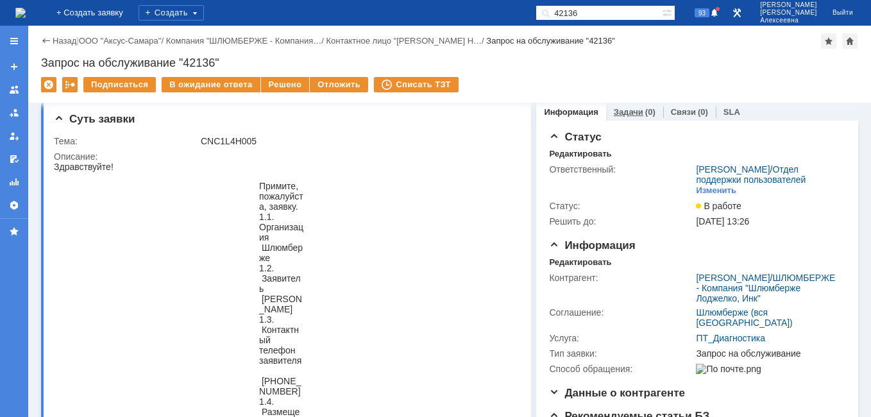
click at [618, 115] on link "Задачи" at bounding box center [629, 112] width 30 height 10
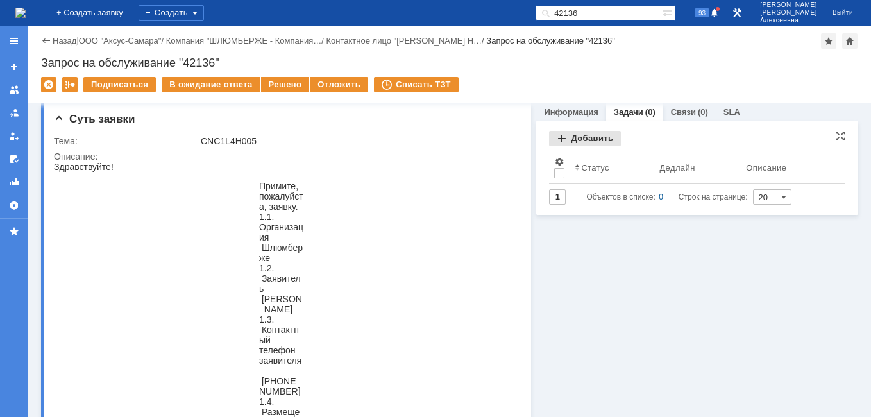
click at [575, 137] on div "Добавить" at bounding box center [585, 138] width 72 height 15
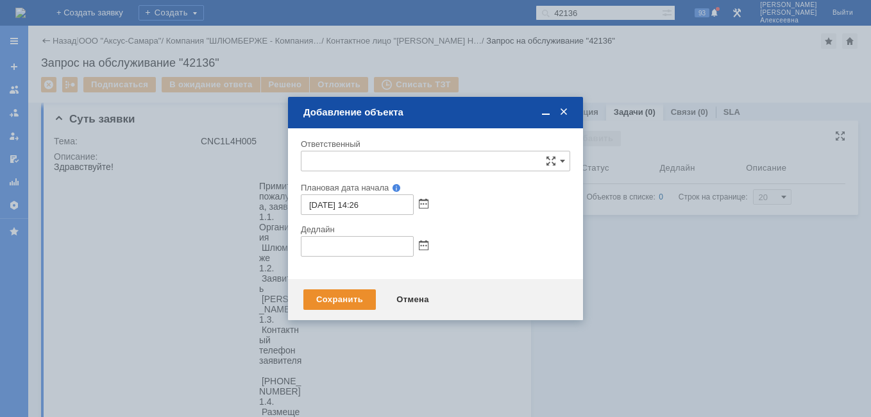
type input "[не указано]"
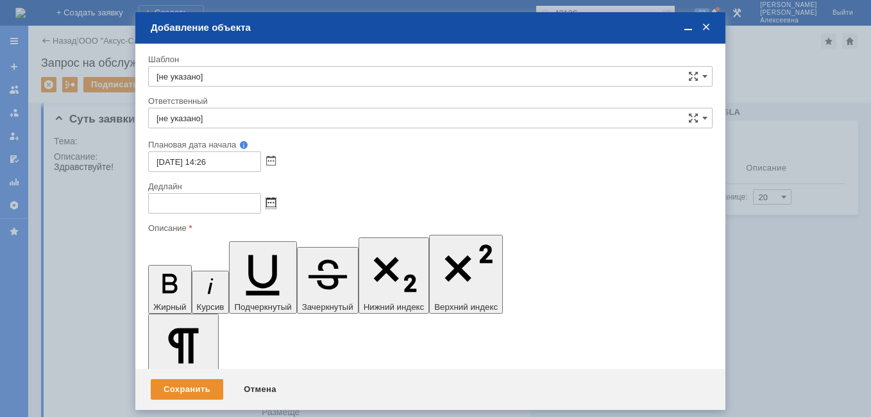
click at [271, 202] on span at bounding box center [271, 203] width 10 height 10
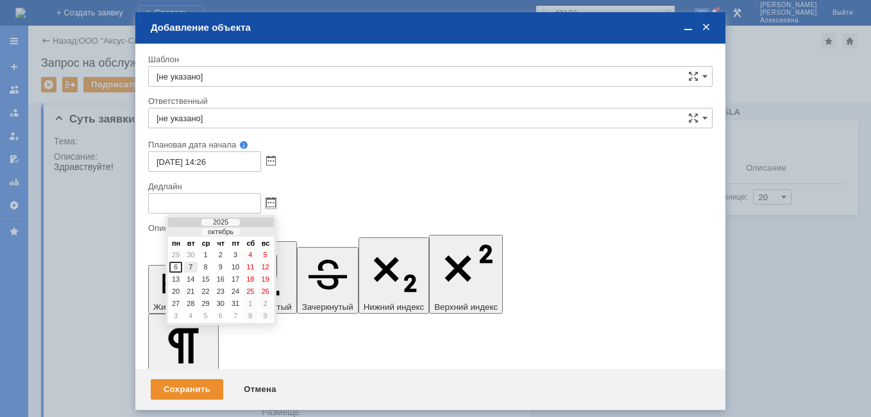
click at [192, 266] on div "7" at bounding box center [190, 267] width 13 height 11
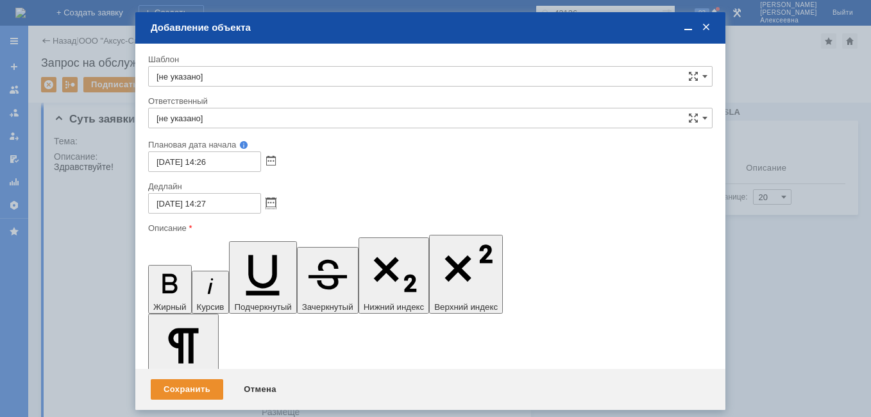
click at [208, 205] on input "07.10.2025 14:27" at bounding box center [204, 203] width 113 height 21
click at [226, 203] on input "07.10.2025 16:27" at bounding box center [204, 203] width 113 height 21
type input "07.10.2025 16:00"
click at [195, 117] on input "[не указано]" at bounding box center [430, 118] width 564 height 21
click at [222, 199] on div "ПТП - подрядчик по Тюмени (2-я линия)" at bounding box center [430, 190] width 563 height 21
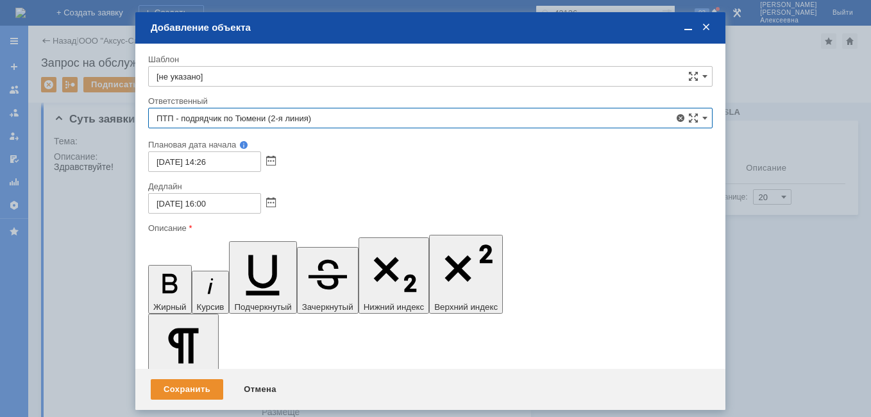
type input "ПТП - подрядчик по Тюмени (2-я линия)"
drag, startPoint x: 702, startPoint y: 118, endPoint x: 594, endPoint y: 126, distance: 108.1
click at [701, 118] on input "ПТП - подрядчик по Тюмени (2-я линия)" at bounding box center [430, 118] width 564 height 21
drag, startPoint x: 332, startPoint y: 114, endPoint x: 123, endPoint y: 114, distance: 208.5
click at [126, 114] on body "Идет загрузка, пожалуйста, подождите. На домашнюю + Создать заявку Создать 4213…" at bounding box center [435, 208] width 871 height 417
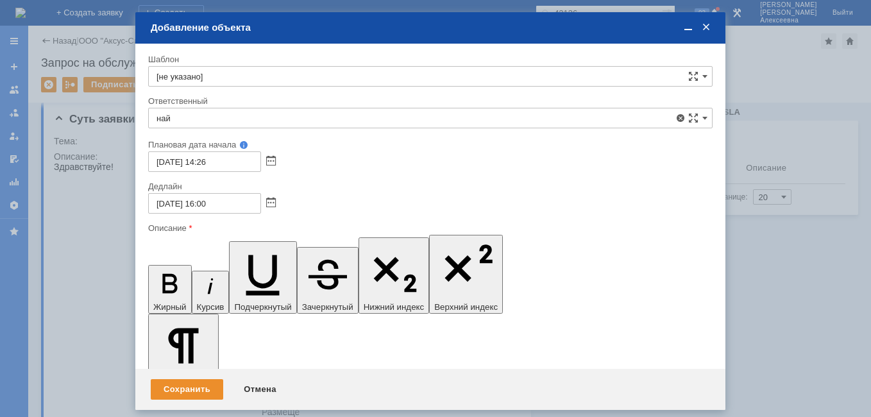
click at [199, 211] on span "Найденова Анастасия Дмитриевна" at bounding box center [431, 212] width 548 height 10
type input "Найденова Анастасия Дмитриевна"
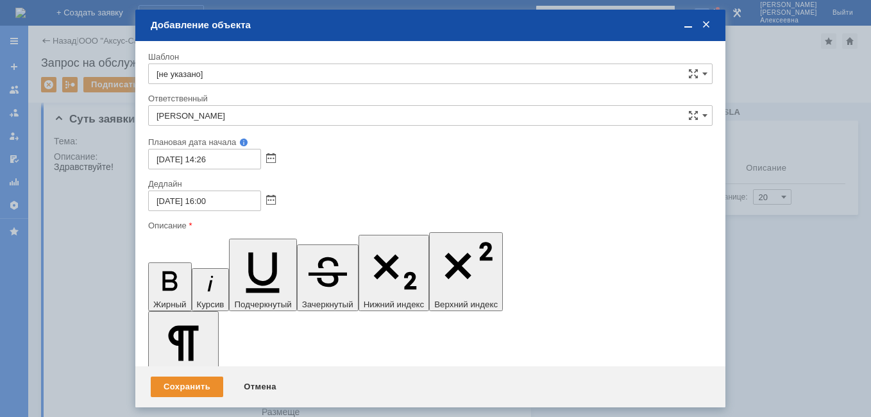
click at [686, 25] on span at bounding box center [688, 25] width 13 height 12
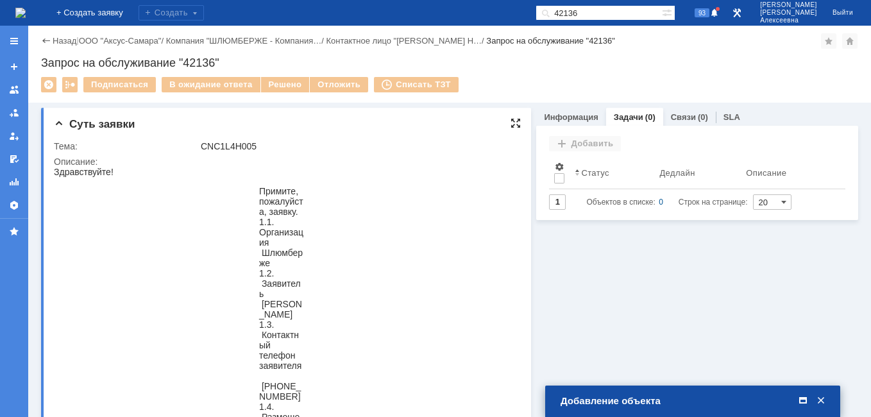
click at [511, 123] on div at bounding box center [516, 123] width 10 height 10
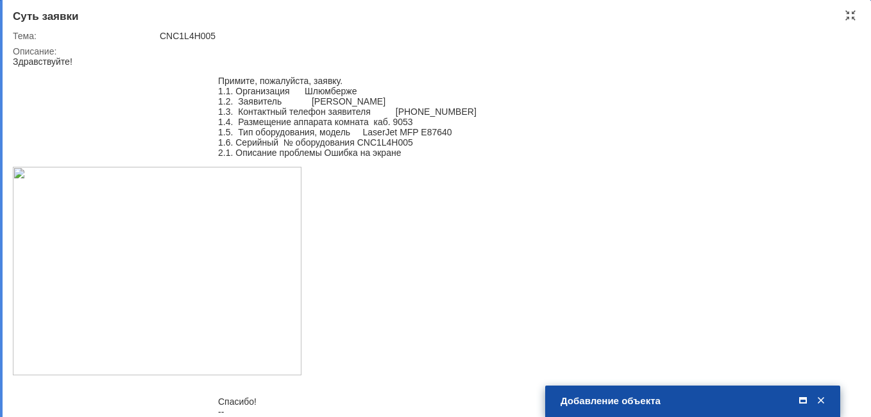
click at [448, 133] on div "1.5. Тип оборудования, модель LaserJet MFP E87640" at bounding box center [347, 132] width 259 height 10
drag, startPoint x: 452, startPoint y: 133, endPoint x: 423, endPoint y: 136, distance: 29.6
click at [423, 136] on blockquote "Примите, пожалуйста, заявку. 1.1. Организация Шлюмберже 1.2. Заявитель Александ…" at bounding box center [347, 117] width 310 height 82
drag, startPoint x: 423, startPoint y: 136, endPoint x: 358, endPoint y: 147, distance: 65.7
click at [358, 147] on div "1.6. Серийный № оборудования CNC1L4H005" at bounding box center [347, 142] width 259 height 10
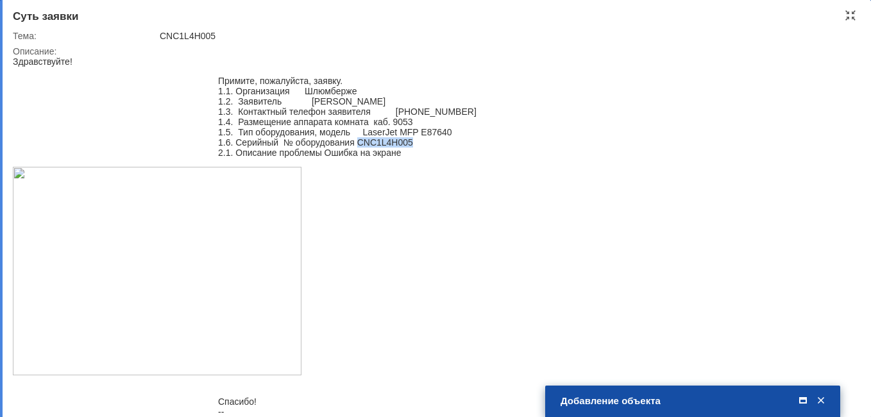
copy div "CNC1L4H005"
click at [849, 17] on div at bounding box center [850, 15] width 10 height 10
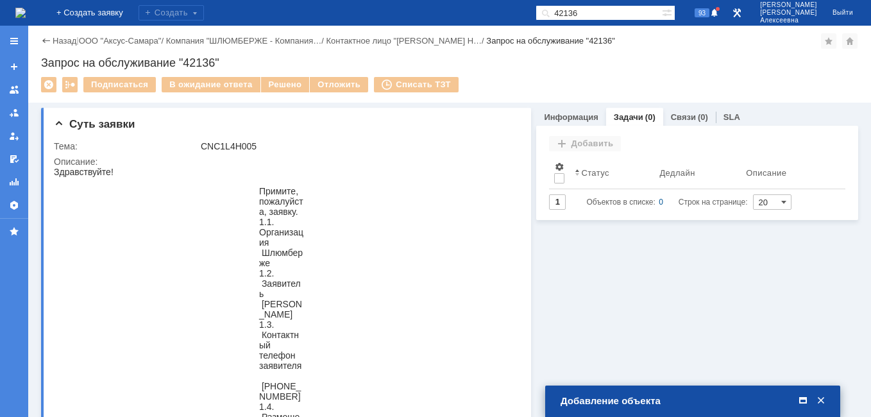
click at [802, 396] on span at bounding box center [803, 401] width 13 height 12
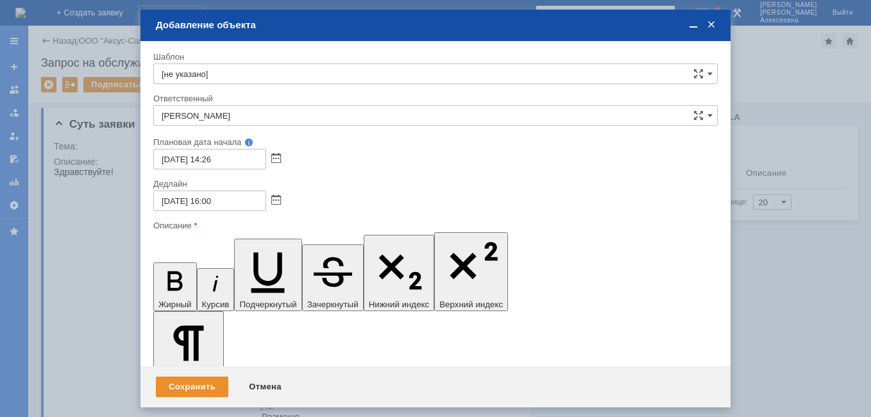
drag, startPoint x: 768, startPoint y: 280, endPoint x: 749, endPoint y: 275, distance: 19.9
click at [768, 280] on div at bounding box center [435, 208] width 871 height 417
click at [694, 26] on span at bounding box center [693, 25] width 13 height 12
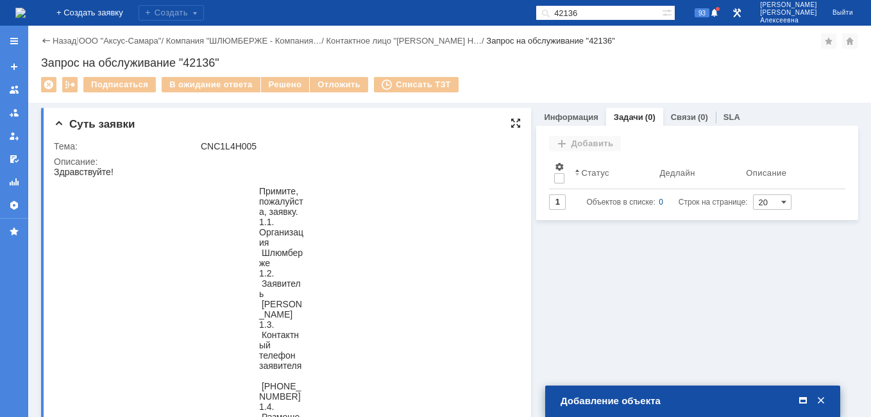
click at [511, 126] on div at bounding box center [516, 123] width 10 height 10
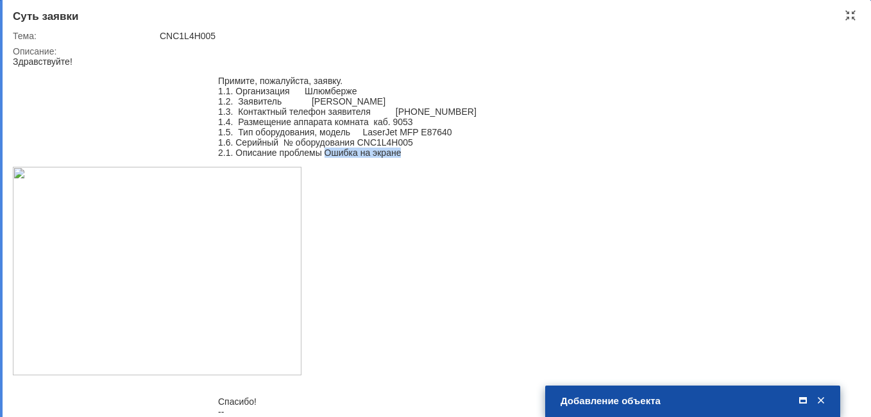
drag, startPoint x: 419, startPoint y: 160, endPoint x: 324, endPoint y: 158, distance: 94.9
click at [324, 158] on div "2.1. Описание проблемы Ошибка на экране" at bounding box center [347, 153] width 259 height 10
copy div "Ошибка на экране"
click at [803, 401] on span at bounding box center [803, 401] width 13 height 12
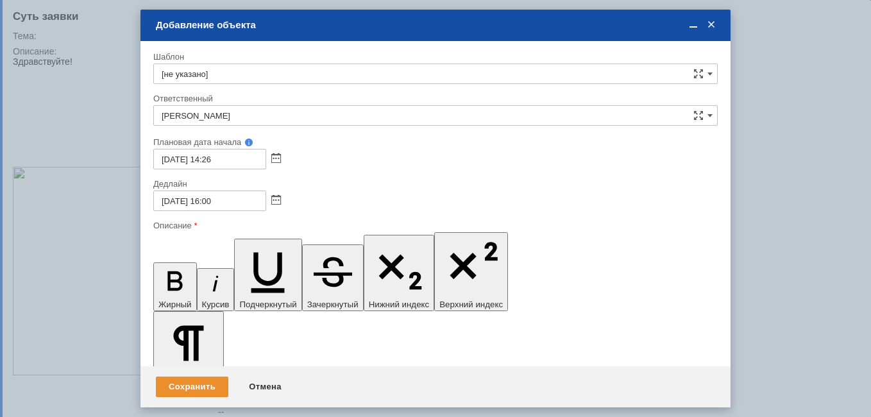
scroll to position [62, 4]
click at [198, 390] on div "Сохранить" at bounding box center [192, 387] width 72 height 21
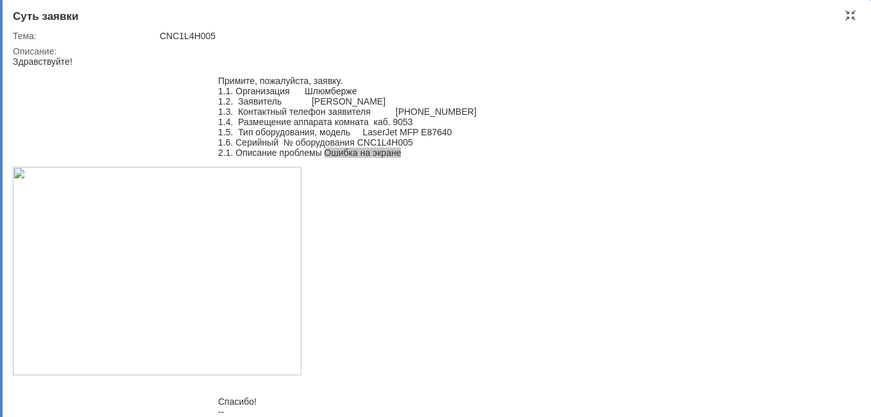
scroll to position [0, 0]
click at [847, 15] on div at bounding box center [850, 15] width 10 height 10
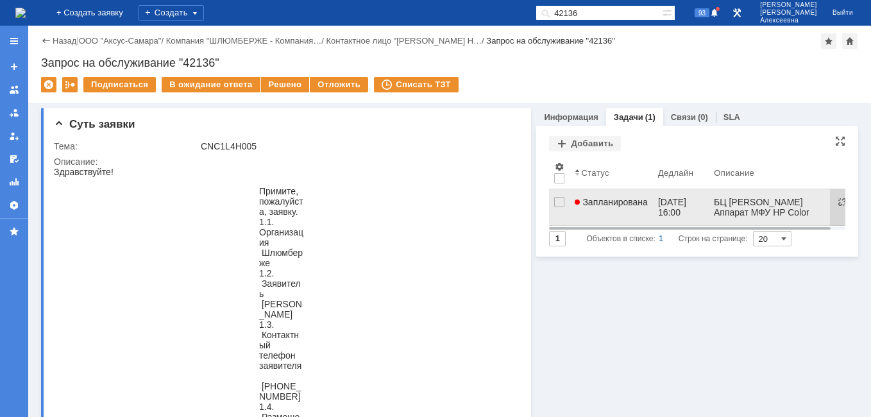
click at [597, 204] on span "Запланирована" at bounding box center [611, 202] width 73 height 10
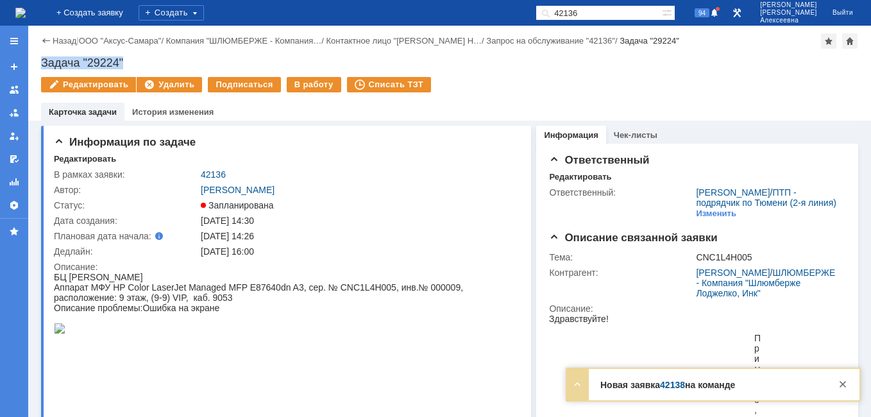
drag, startPoint x: 141, startPoint y: 65, endPoint x: 38, endPoint y: 67, distance: 102.7
click at [38, 67] on div "Назад | ООО "Аксус-Самара" / Компания "ШЛЮМБЕРЖЕ - Компания… / Контактное лицо …" at bounding box center [449, 73] width 843 height 95
copy div "Задача "29224""
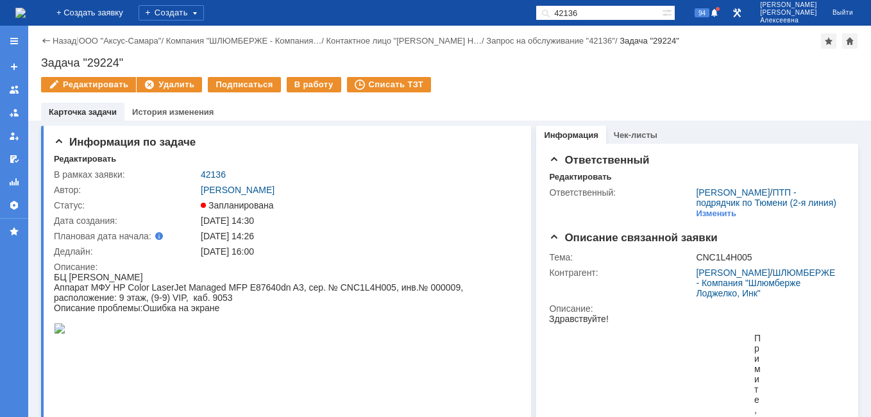
click at [618, 12] on input "42136" at bounding box center [599, 12] width 126 height 15
click at [622, 12] on input "42136" at bounding box center [599, 12] width 126 height 15
type input "42137"
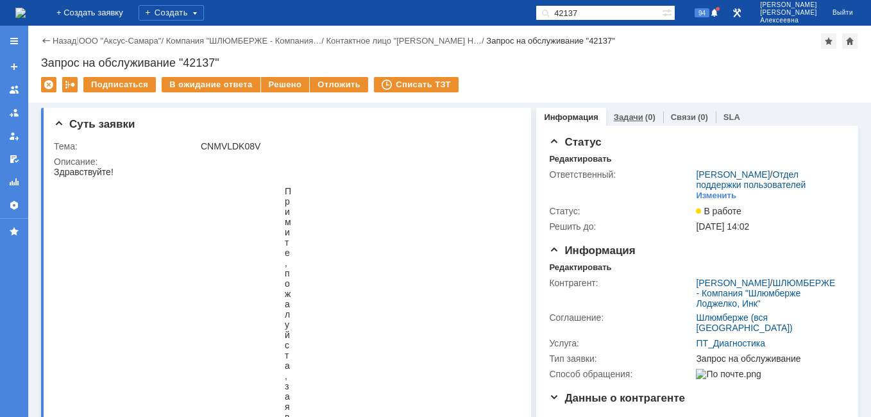
click at [634, 120] on link "Задачи" at bounding box center [629, 117] width 30 height 10
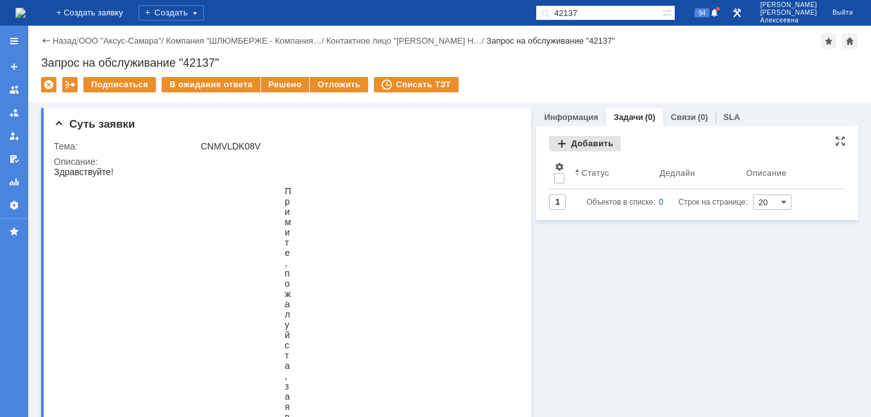
click at [582, 144] on div "Добавить" at bounding box center [585, 143] width 72 height 15
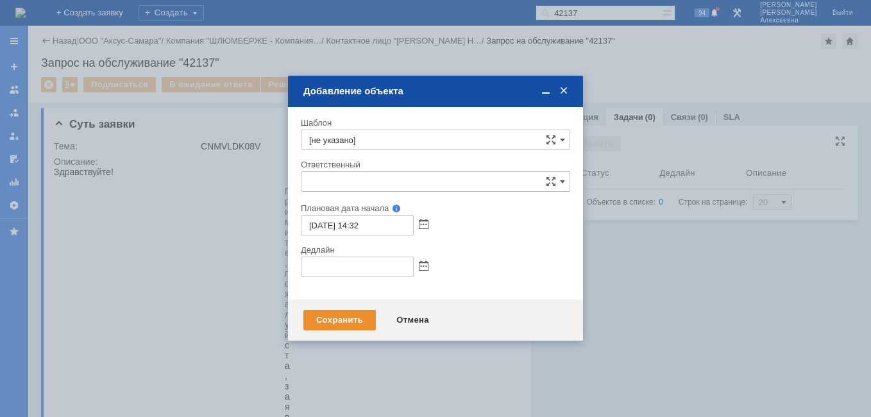
type input "[не указано]"
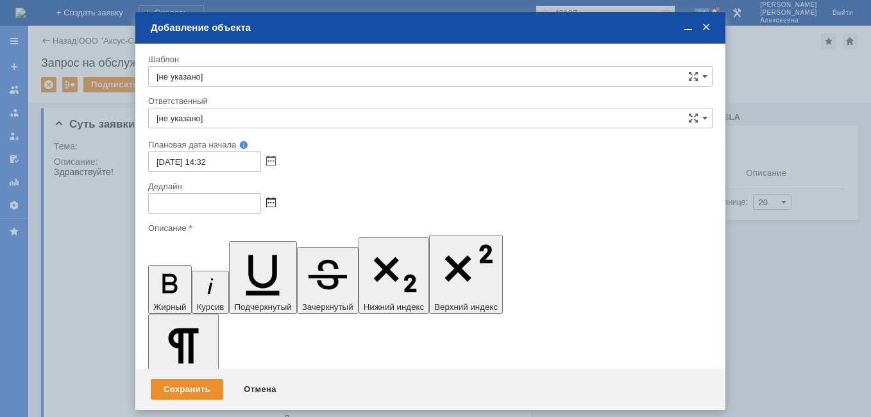
click at [269, 203] on span at bounding box center [271, 203] width 10 height 10
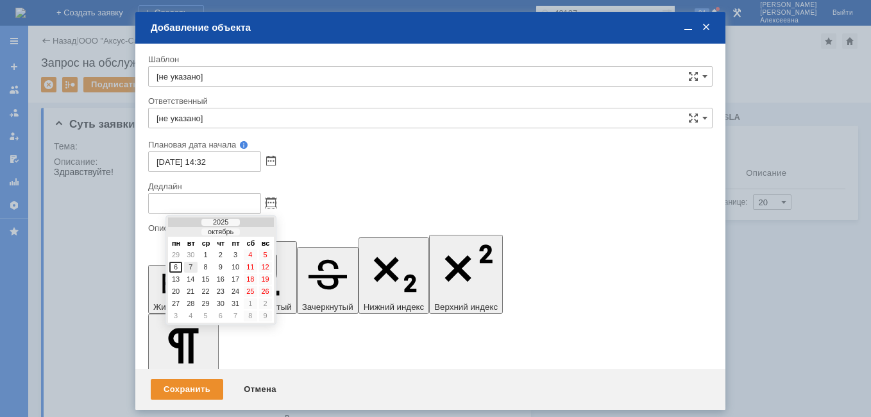
click at [192, 267] on div "7" at bounding box center [190, 267] width 13 height 11
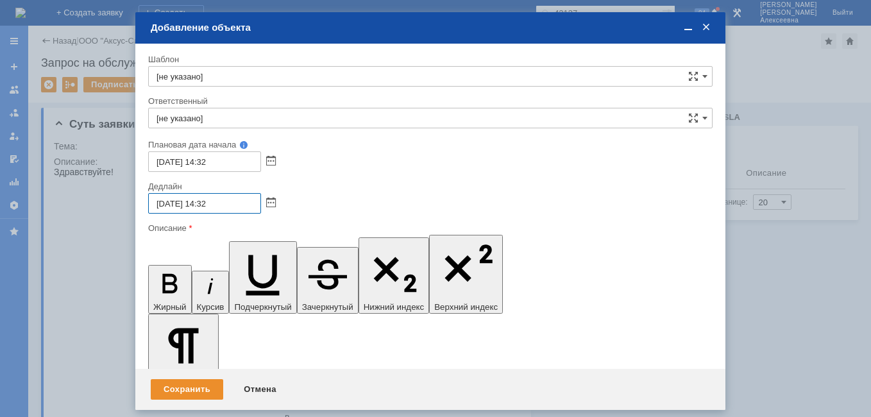
click at [208, 201] on input "07.10.2025 14:32" at bounding box center [204, 203] width 113 height 21
click at [252, 208] on input "07.10.2025 16:32" at bounding box center [204, 203] width 113 height 21
type input "07.10.2025 16:00"
click at [187, 117] on input "[не указано]" at bounding box center [430, 118] width 564 height 21
click at [221, 209] on span "Найденова Анастасия Дмитриевна" at bounding box center [431, 212] width 548 height 10
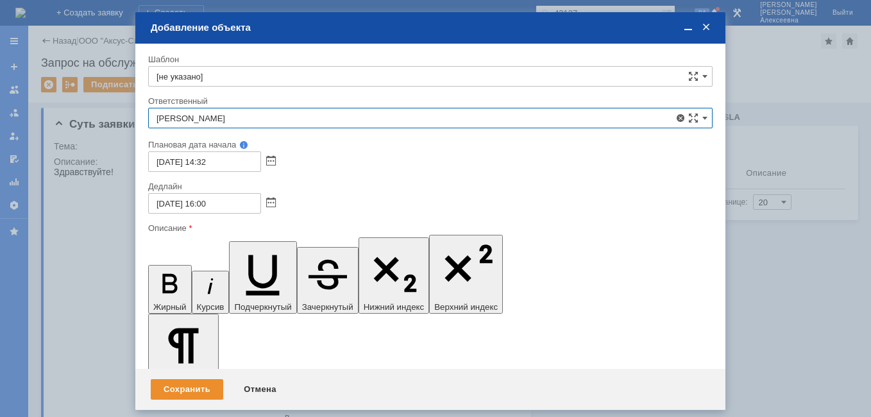
type input "Найденова Анастасия Дмитриевна"
click at [686, 29] on span at bounding box center [688, 28] width 13 height 12
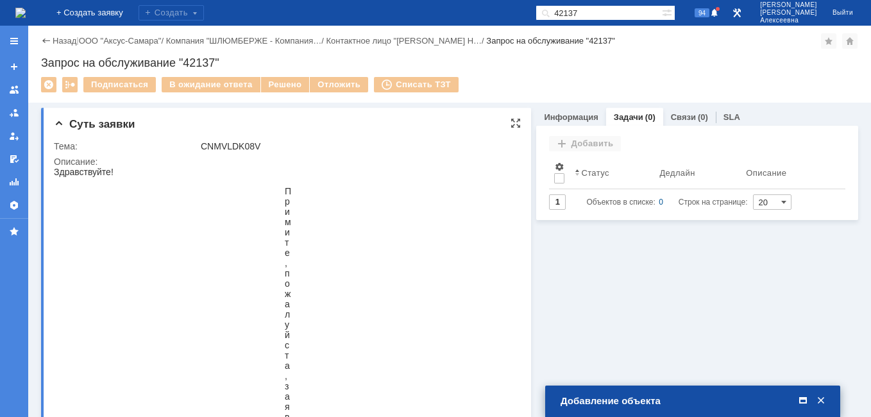
click at [511, 123] on div at bounding box center [516, 123] width 10 height 10
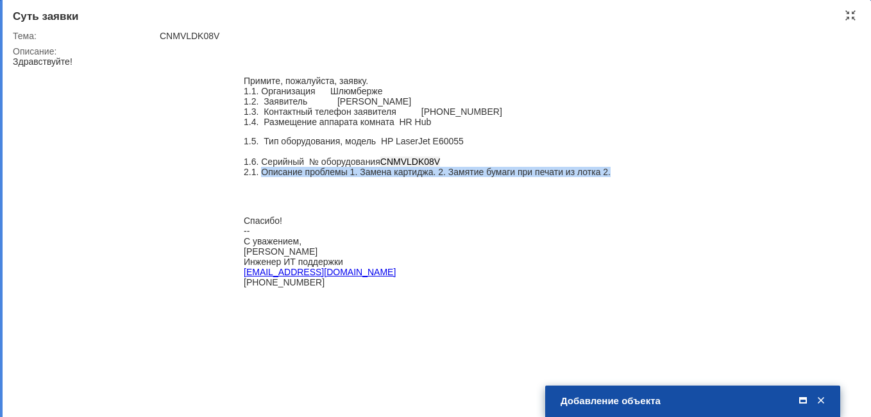
drag, startPoint x: 625, startPoint y: 175, endPoint x: 262, endPoint y: 176, distance: 363.1
click at [262, 176] on blockquote "1.5. Тип оборудования, модель H P LaserJet E60055 1.6. Серийный № оборудования …" at bounding box center [427, 156] width 418 height 41
copy div "Описание проблемы 1. Замена картиджа. 2. Замятие бумаги при печати из лотка 2."
click at [804, 402] on span at bounding box center [803, 401] width 13 height 12
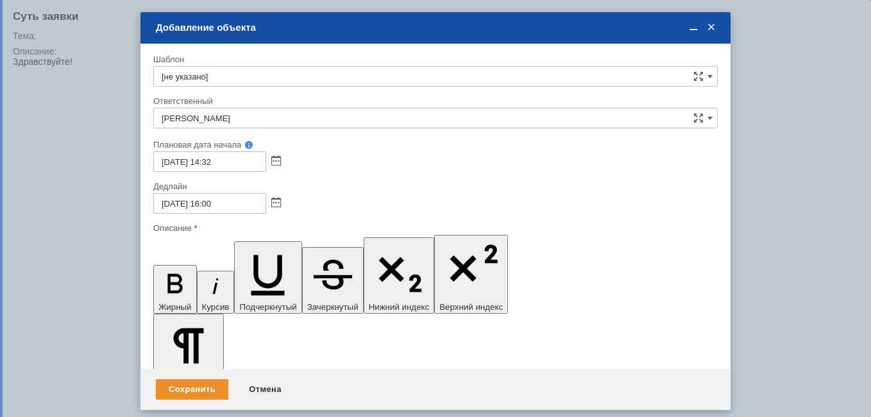
click at [689, 27] on span at bounding box center [693, 28] width 13 height 12
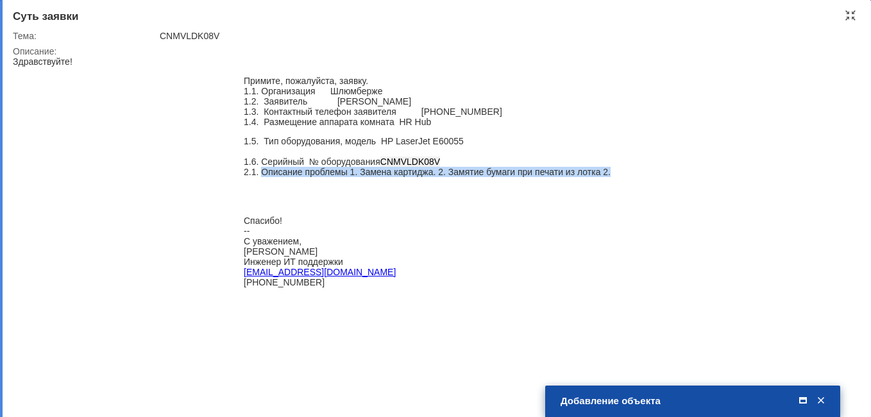
drag, startPoint x: 334, startPoint y: 290, endPoint x: 244, endPoint y: 263, distance: 94.4
click at [244, 263] on blockquote "Спасибо! -- С уважением, Никита Александров Инженер ИТ поддержки nalexandrov@sl…" at bounding box center [427, 251] width 367 height 92
drag, startPoint x: 244, startPoint y: 263, endPoint x: 266, endPoint y: 269, distance: 23.3
copy blockquote "Никита Александров Инженер ИТ поддержки nalexandrov@slb.ru +7 (982) 900 05-96"
click at [799, 403] on span at bounding box center [803, 401] width 13 height 12
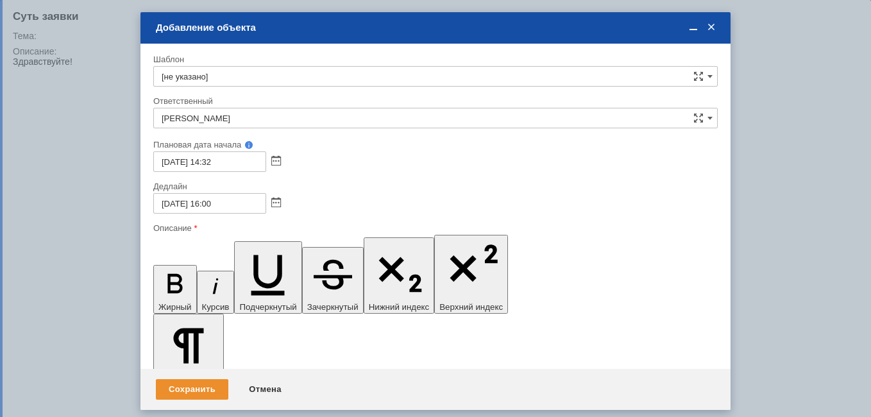
drag, startPoint x: 259, startPoint y: 3727, endPoint x: 312, endPoint y: 3957, distance: 235.6
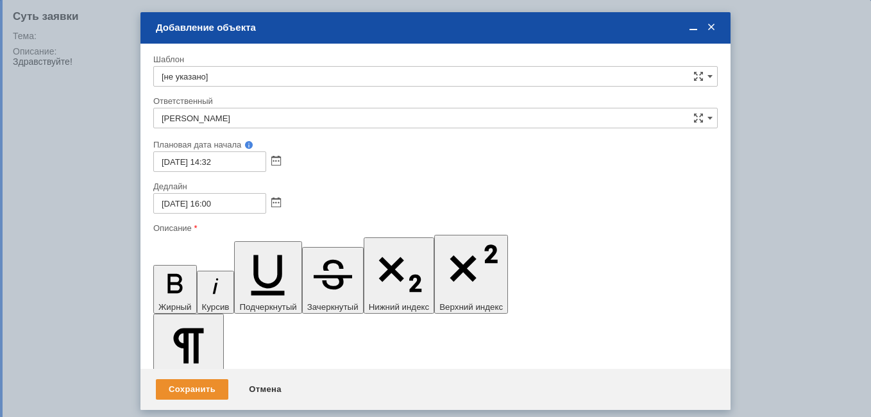
click at [691, 27] on span at bounding box center [693, 28] width 13 height 12
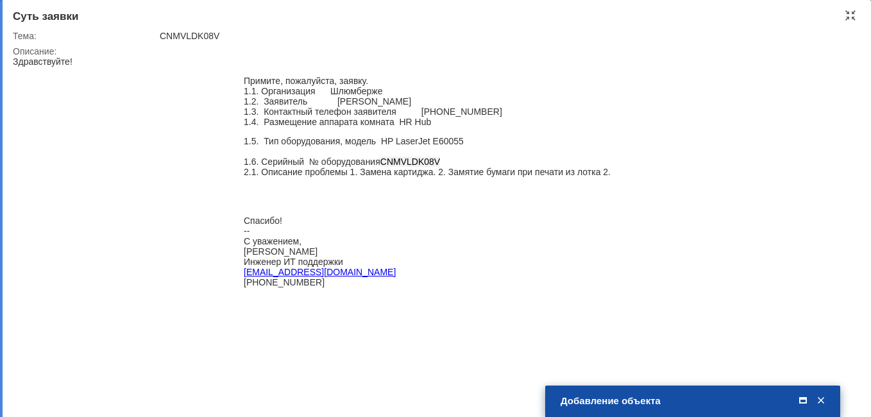
click at [445, 164] on div "1.6. Серийный № оборудования CNMVLDK08V" at bounding box center [427, 162] width 367 height 10
drag, startPoint x: 439, startPoint y: 164, endPoint x: 383, endPoint y: 165, distance: 55.8
click at [383, 165] on div "1.6. Серийный № оборудования CNMVLDK08V" at bounding box center [427, 162] width 367 height 10
copy span "CNMVLDK08V"
click at [852, 15] on div at bounding box center [850, 15] width 10 height 10
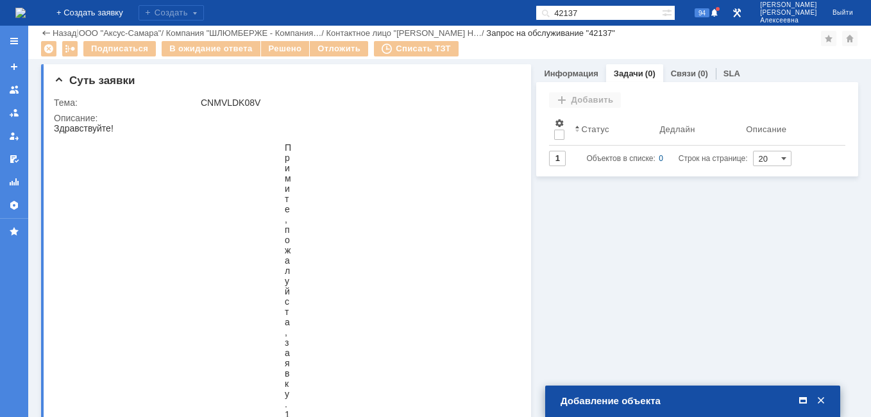
scroll to position [108, 0]
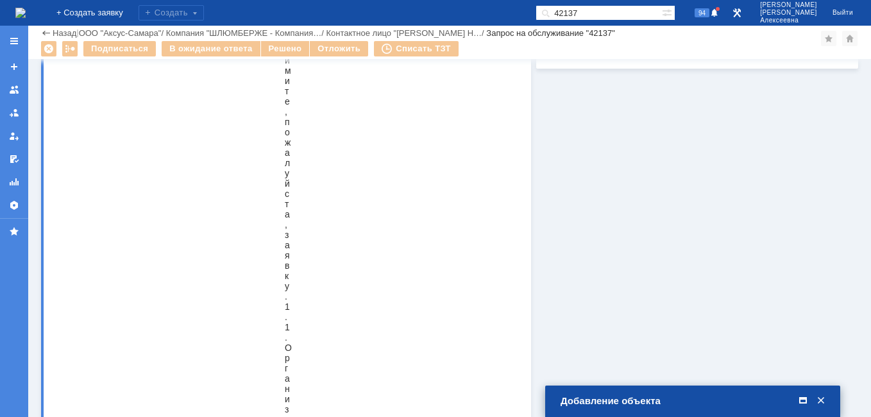
click at [803, 400] on span at bounding box center [803, 401] width 13 height 12
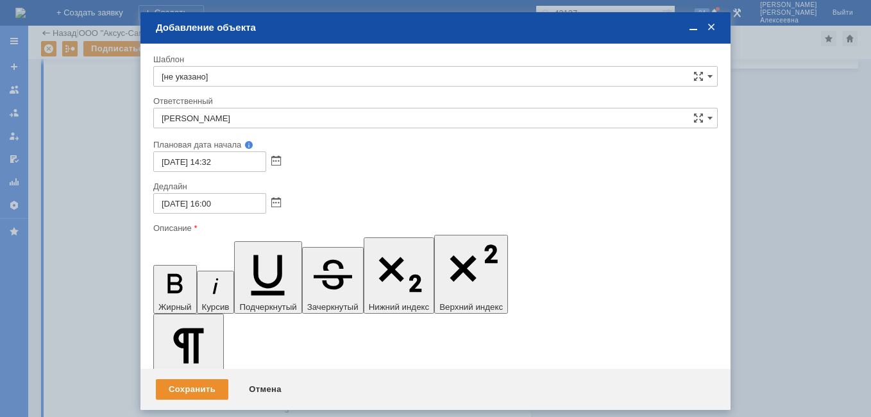
drag, startPoint x: 221, startPoint y: 3679, endPoint x: 242, endPoint y: 3683, distance: 21.6
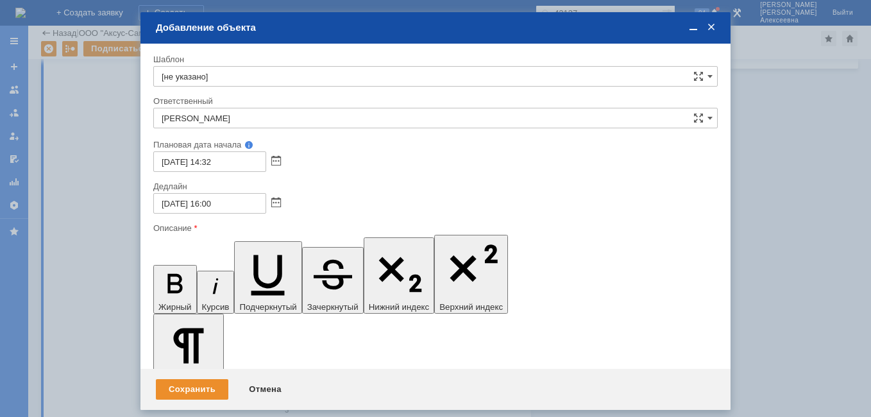
click at [271, 381] on div "Отмена" at bounding box center [265, 389] width 58 height 21
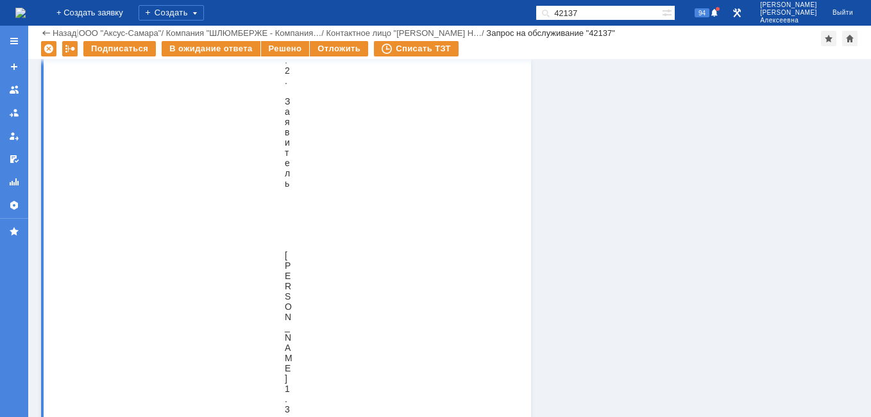
scroll to position [834, 0]
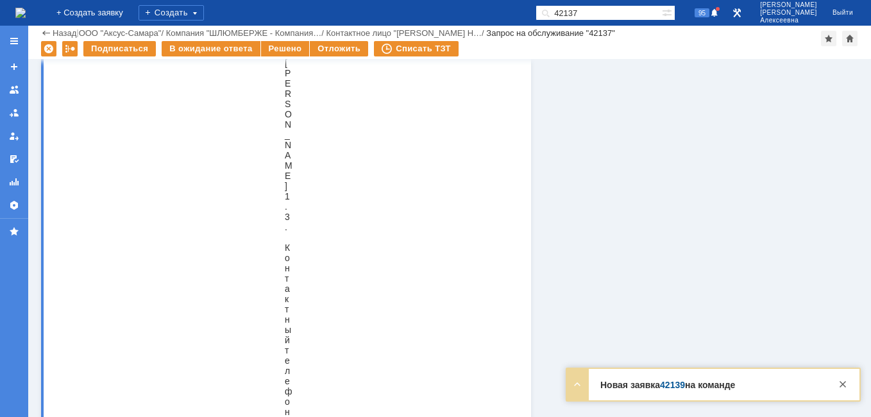
click at [673, 385] on link "42139" at bounding box center [672, 385] width 25 height 10
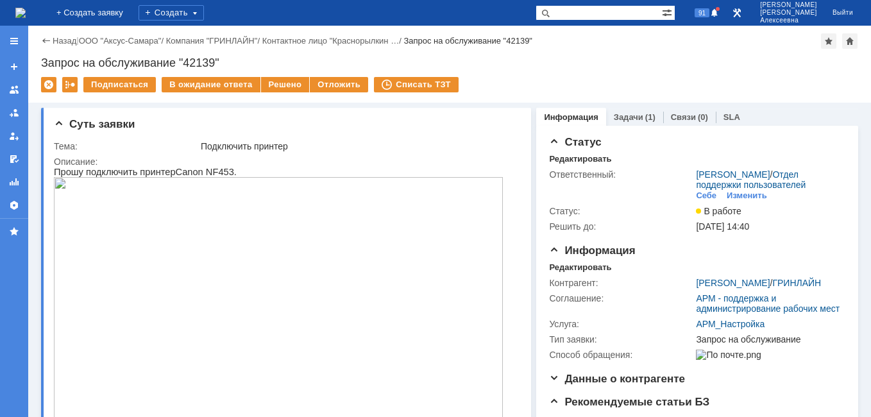
click at [26, 8] on img at bounding box center [20, 13] width 10 height 10
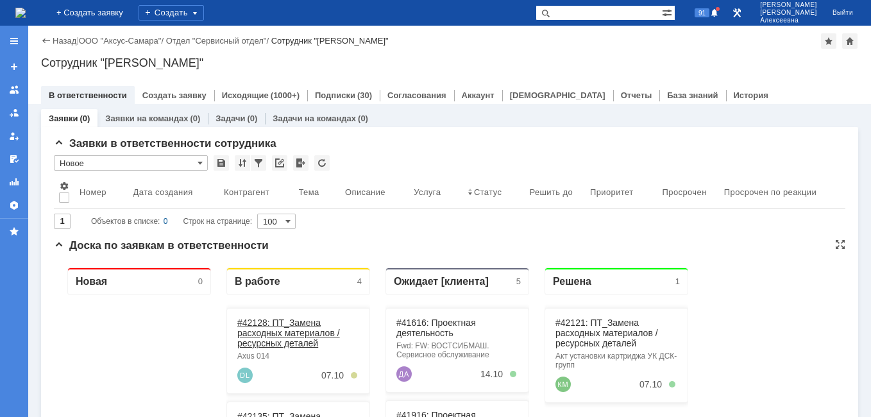
click at [286, 332] on link "#42128: ПТ_Замена расходных материалов / ресурсных деталей" at bounding box center [288, 333] width 103 height 31
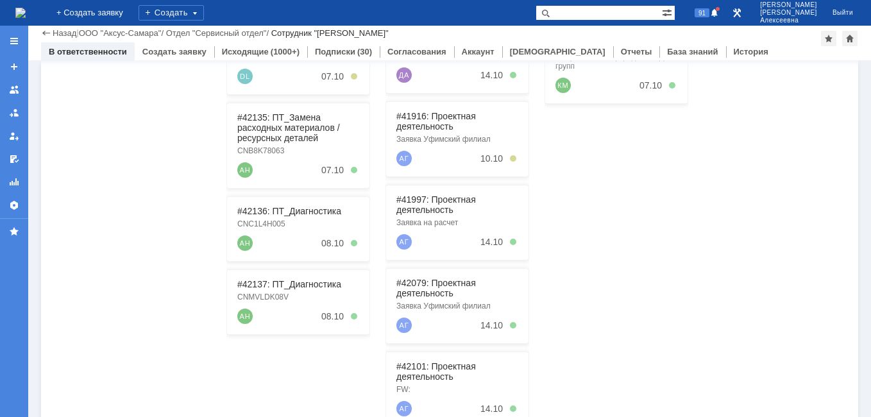
scroll to position [257, 0]
click at [281, 126] on link "#42135: ПТ_Замена расходных материалов / ресурсных деталей" at bounding box center [288, 126] width 103 height 31
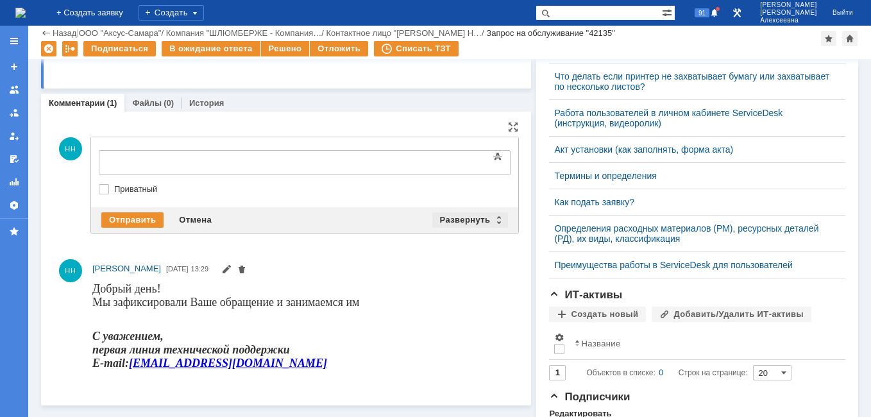
click at [495, 220] on div "Развернуть" at bounding box center [470, 219] width 76 height 15
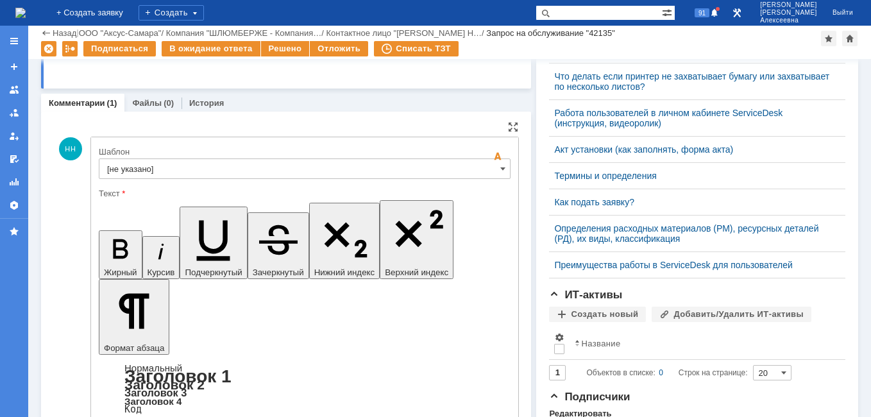
click at [491, 168] on input "[не указано]" at bounding box center [305, 168] width 412 height 21
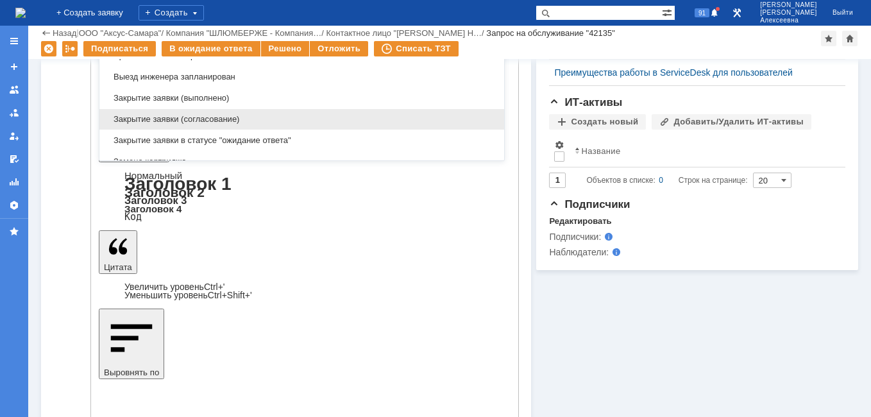
scroll to position [633, 0]
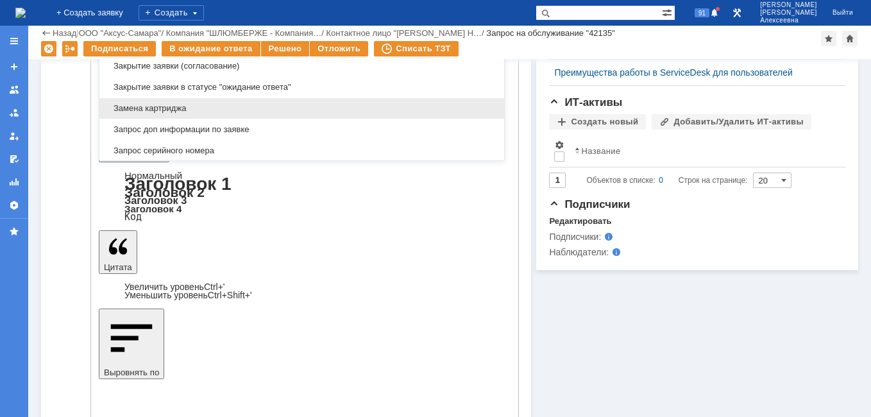
click at [169, 108] on span "Замена картриджа" at bounding box center [301, 108] width 389 height 10
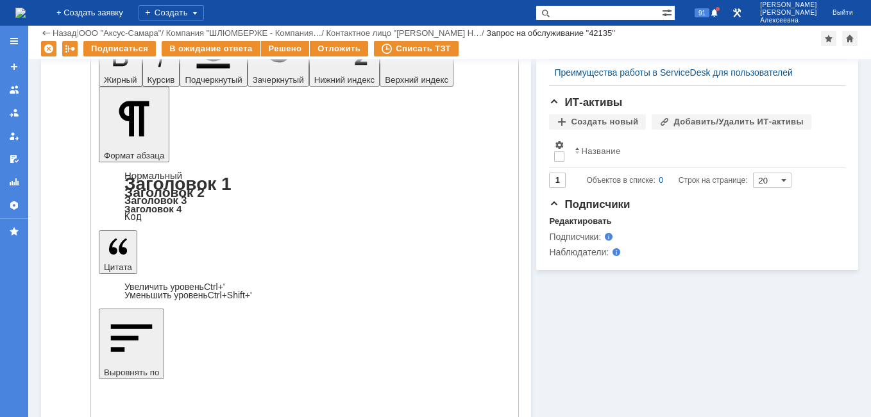
scroll to position [380, 0]
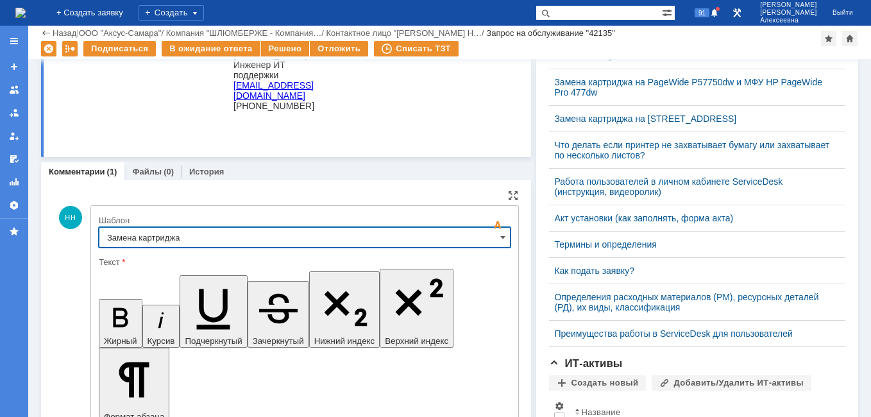
type input "Замена картриджа"
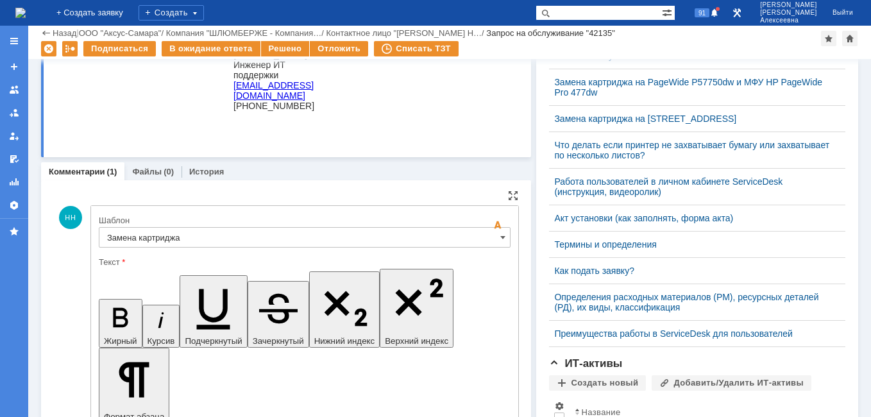
drag, startPoint x: 400, startPoint y: 3229, endPoint x: 118, endPoint y: 3214, distance: 282.0
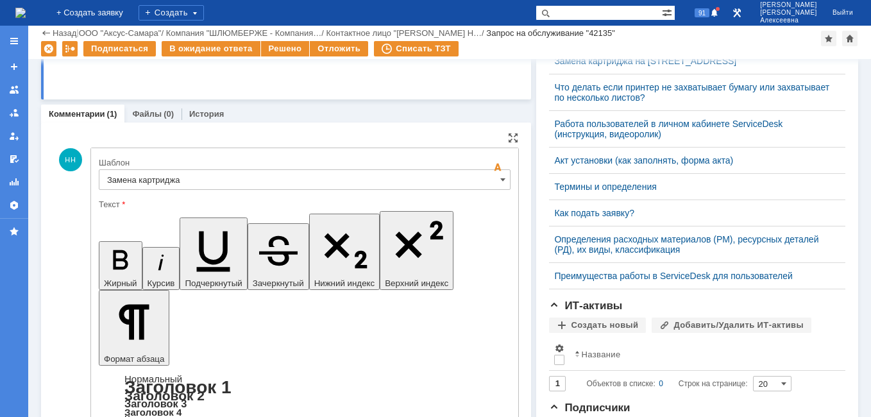
scroll to position [509, 0]
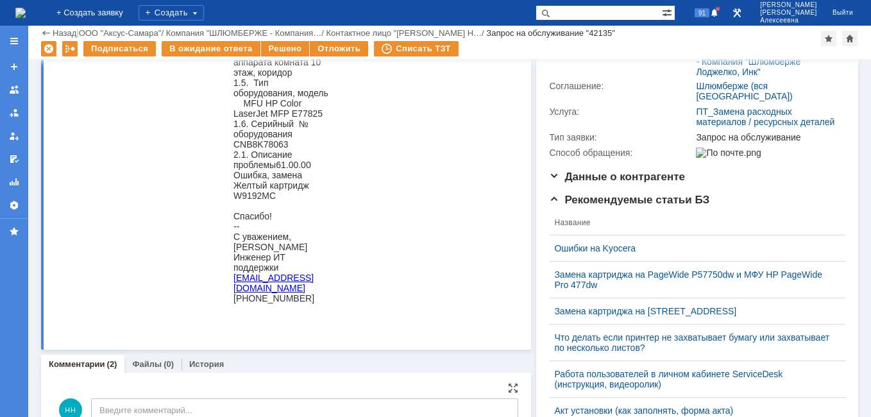
scroll to position [0, 0]
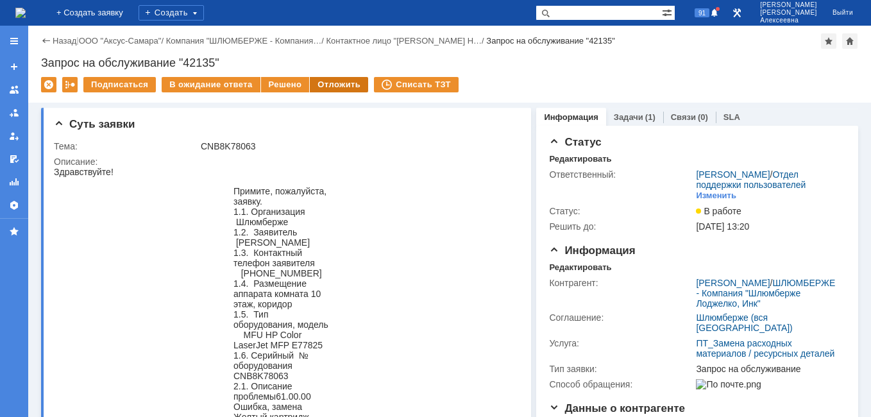
click at [328, 80] on div "Отложить" at bounding box center [339, 84] width 58 height 15
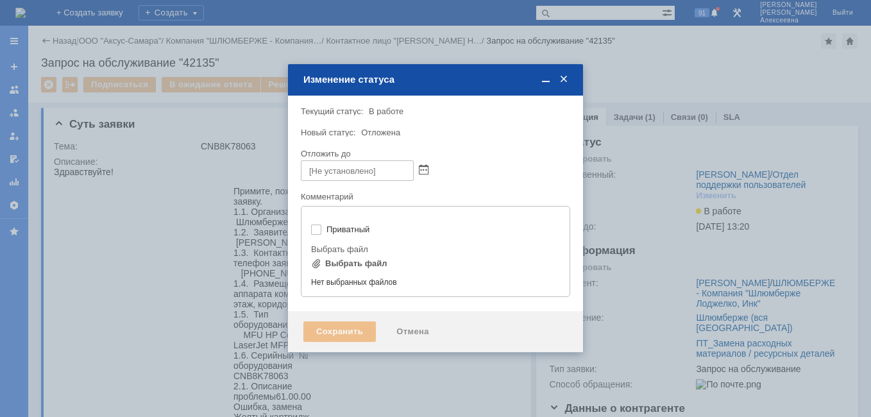
type input "[не указано]"
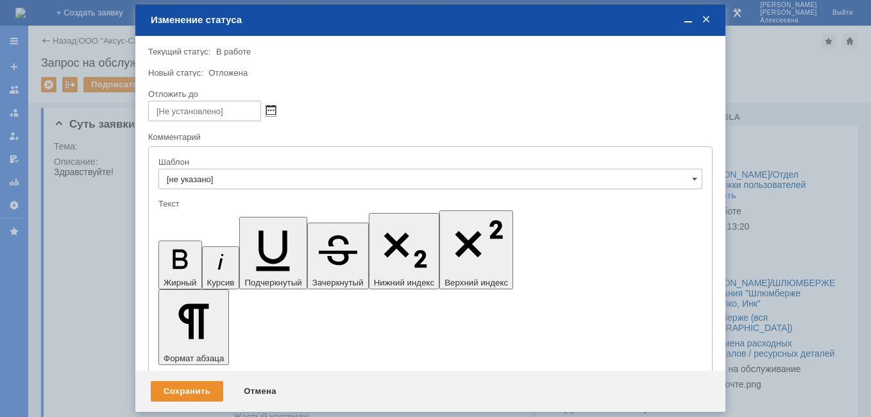
click at [274, 112] on span at bounding box center [271, 111] width 10 height 10
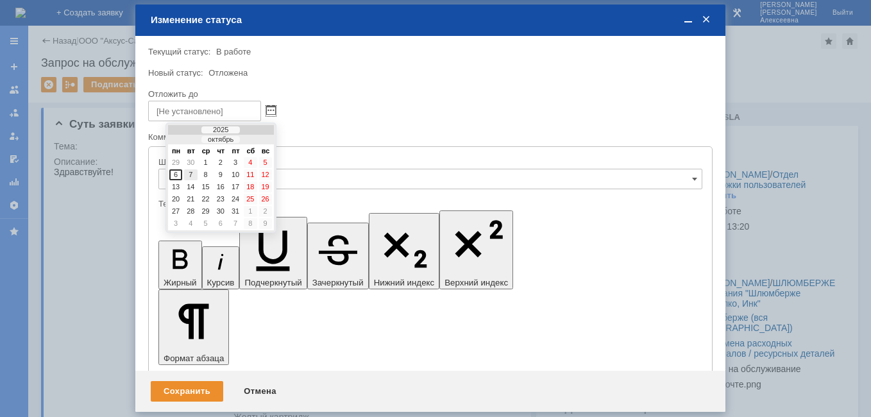
click at [191, 177] on div "7" at bounding box center [190, 174] width 13 height 11
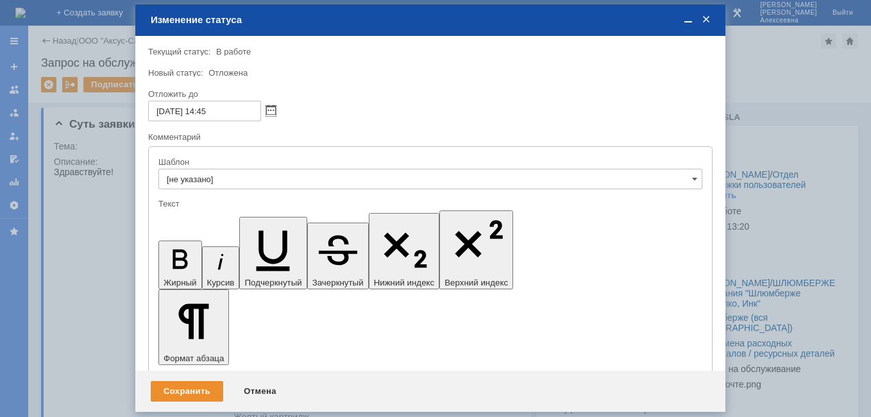
click at [211, 112] on input "[DATE] 14:45" at bounding box center [204, 111] width 113 height 21
click at [208, 109] on input "[DATE] 14:45" at bounding box center [204, 111] width 113 height 21
type input "[DATE] 16:45"
click at [185, 392] on div "Сохранить" at bounding box center [187, 391] width 72 height 21
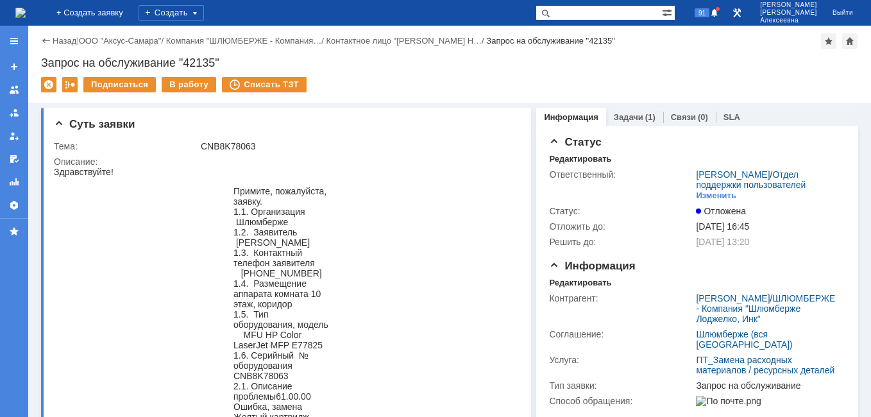
click at [26, 8] on img at bounding box center [20, 13] width 10 height 10
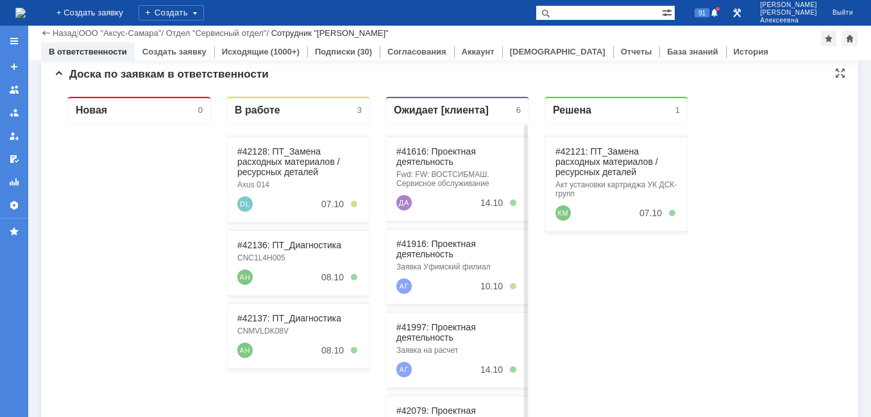
scroll to position [128, 0]
click at [262, 242] on link "#42136: ПТ_Диагностика" at bounding box center [289, 244] width 104 height 10
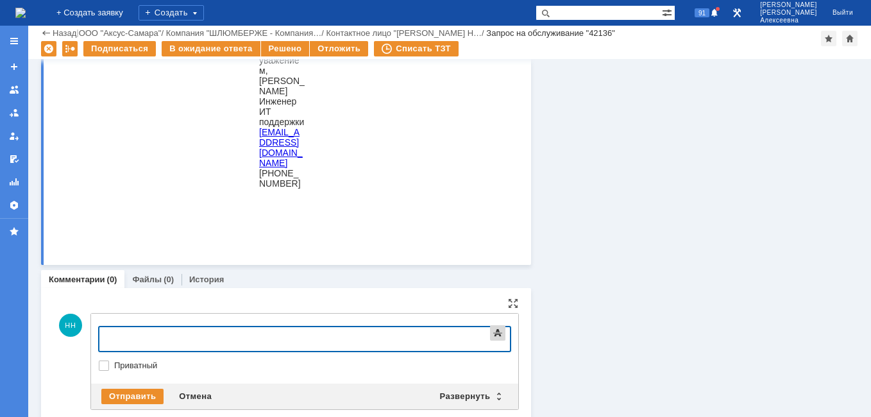
scroll to position [852, 0]
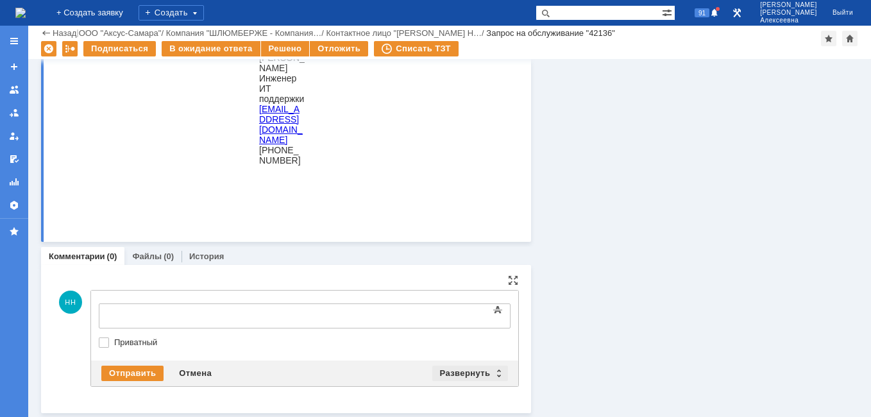
click at [493, 371] on div "Развернуть" at bounding box center [470, 373] width 76 height 15
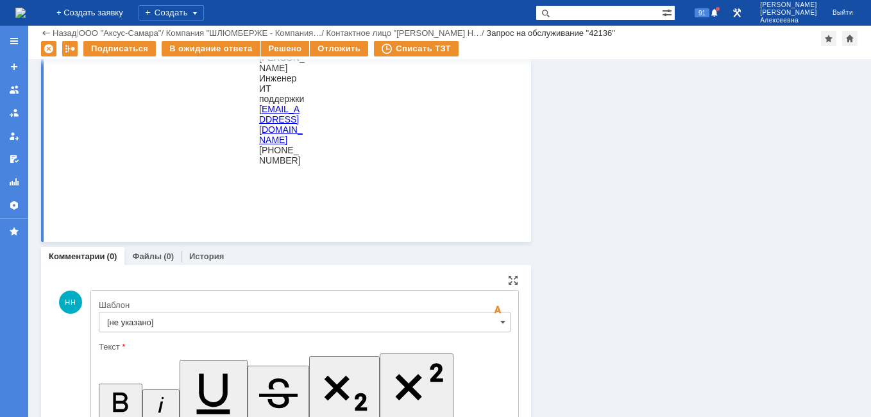
scroll to position [0, 0]
click at [487, 323] on input "[не указано]" at bounding box center [305, 322] width 412 height 21
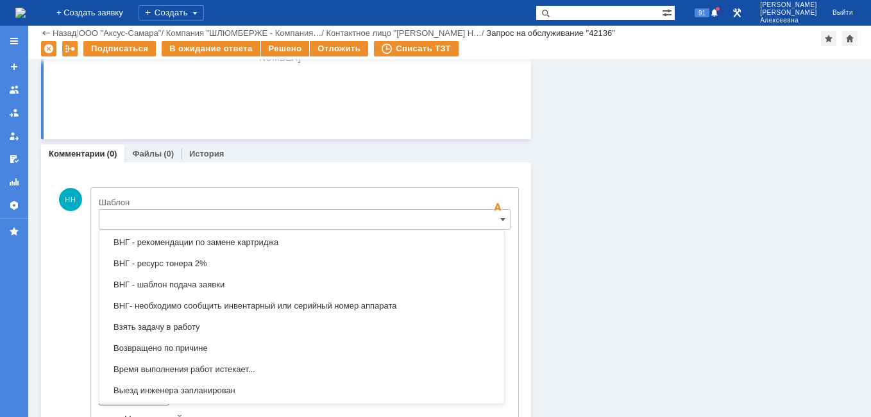
scroll to position [633, 0]
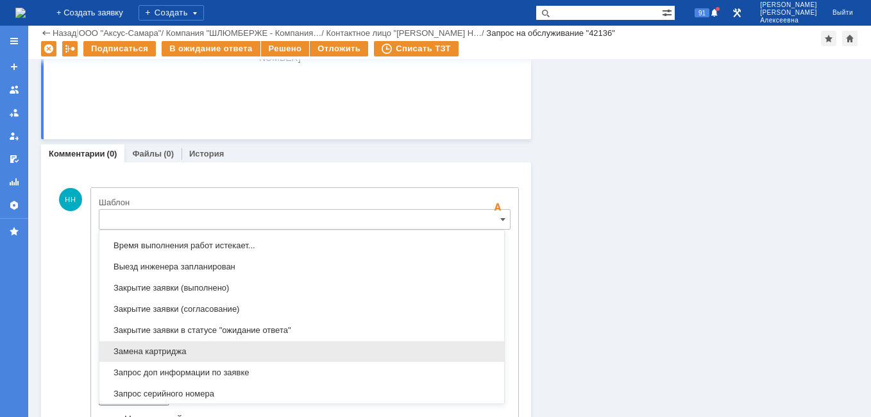
drag, startPoint x: 178, startPoint y: 357, endPoint x: 81, endPoint y: 63, distance: 309.3
click at [178, 356] on div "Замена картриджа" at bounding box center [301, 351] width 405 height 21
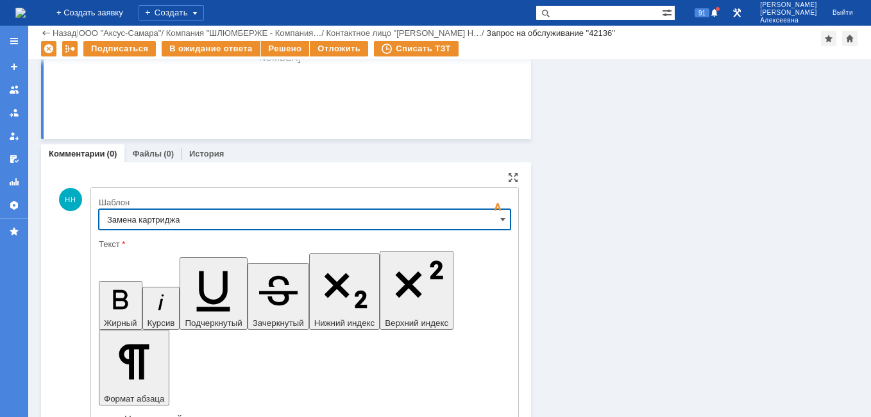
type input "Замена картриджа"
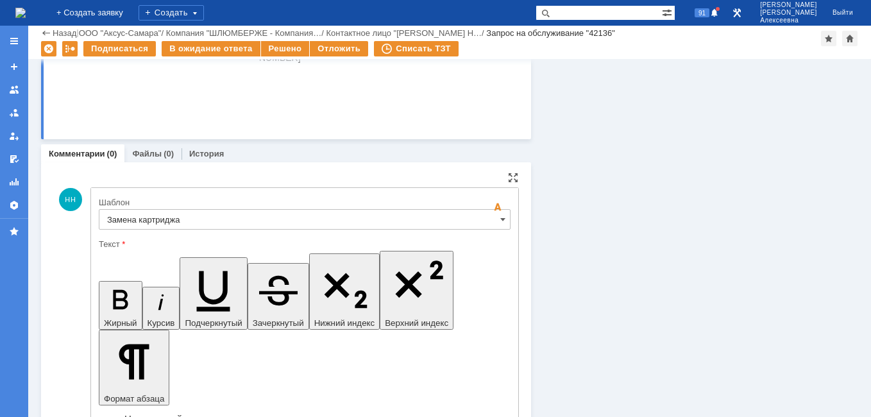
drag, startPoint x: 455, startPoint y: 3216, endPoint x: 120, endPoint y: 3198, distance: 335.3
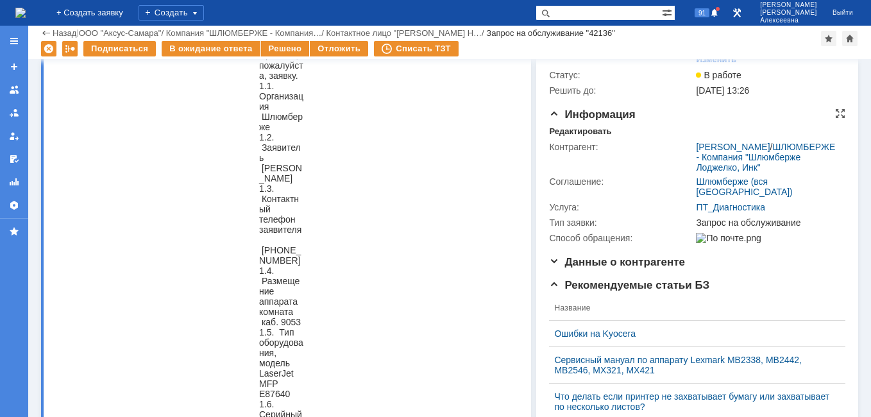
scroll to position [0, 0]
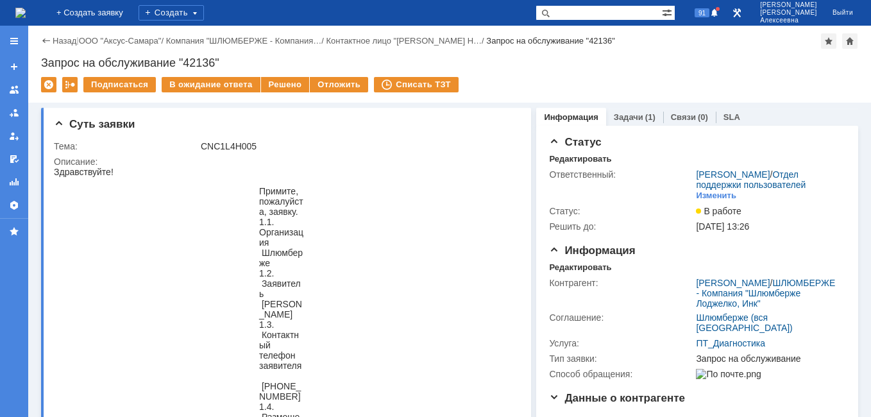
click at [26, 10] on img at bounding box center [20, 13] width 10 height 10
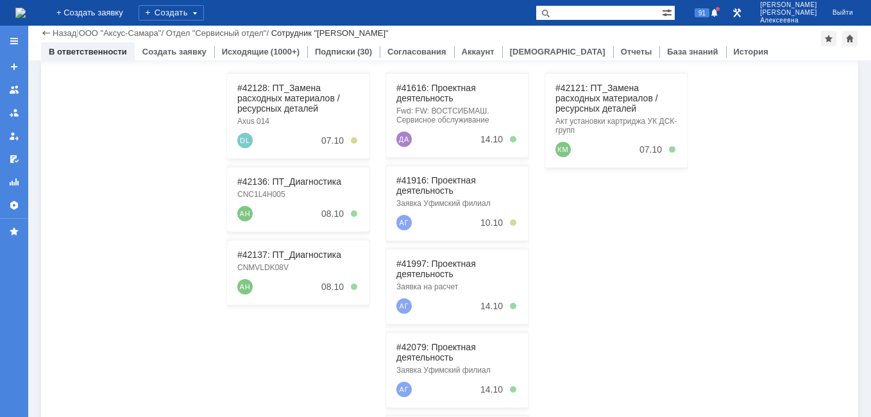
scroll to position [192, 0]
click at [268, 251] on link "#42137: ПТ_Диагностика" at bounding box center [289, 253] width 104 height 10
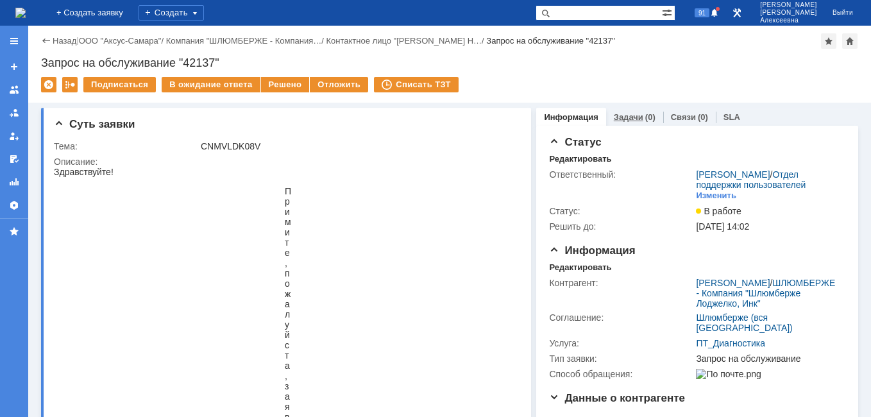
click at [625, 117] on link "Задачи" at bounding box center [629, 117] width 30 height 10
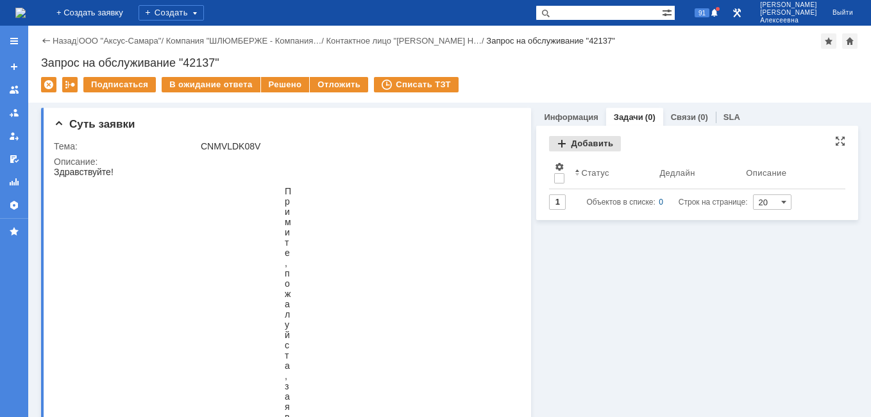
click at [575, 144] on div "Добавить" at bounding box center [585, 143] width 72 height 15
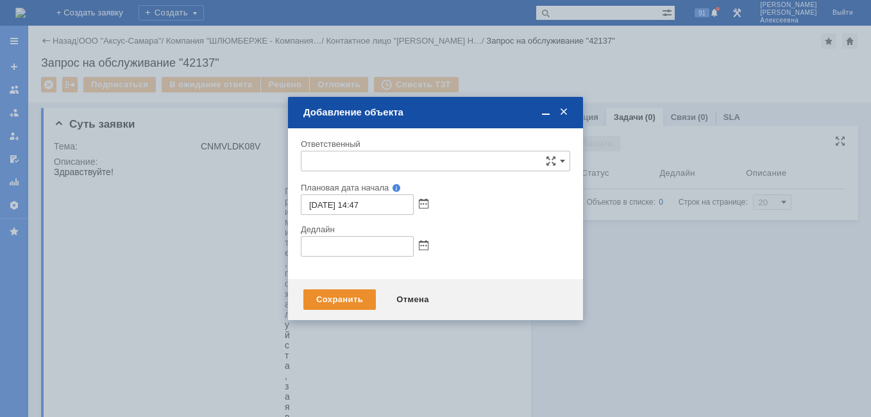
type input "[не указано]"
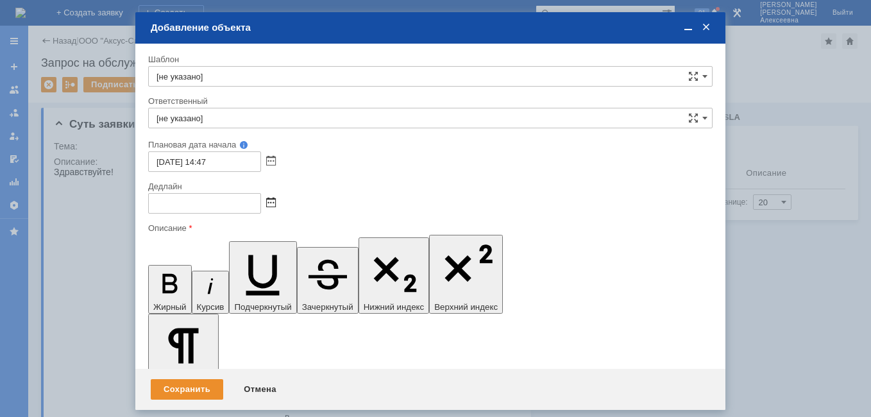
click at [269, 203] on span at bounding box center [271, 203] width 10 height 10
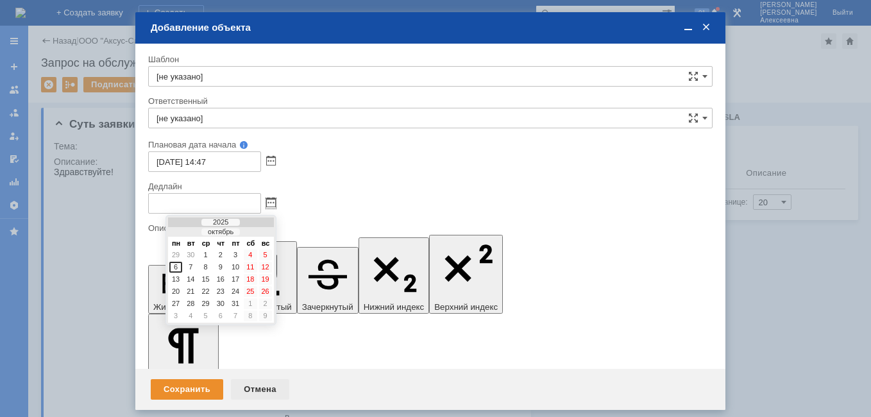
click at [263, 379] on div "Отмена" at bounding box center [260, 389] width 58 height 21
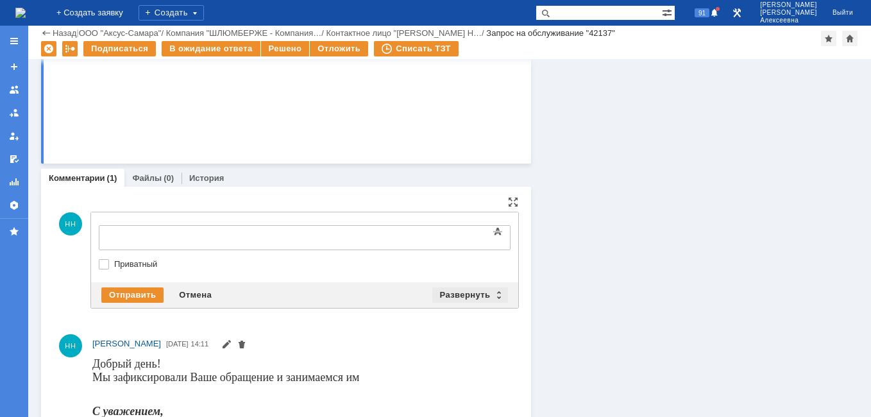
click at [493, 297] on div "Развернуть" at bounding box center [470, 294] width 76 height 15
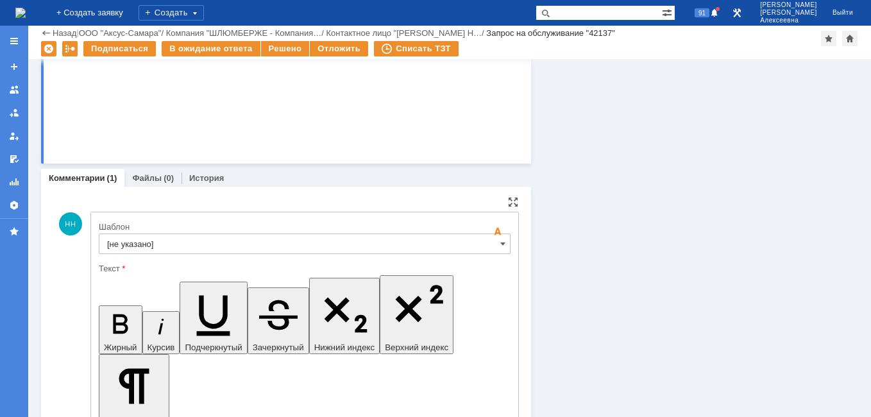
click at [481, 233] on div "Шаблон" at bounding box center [305, 227] width 412 height 12
click at [484, 246] on input "[не указано]" at bounding box center [305, 243] width 412 height 21
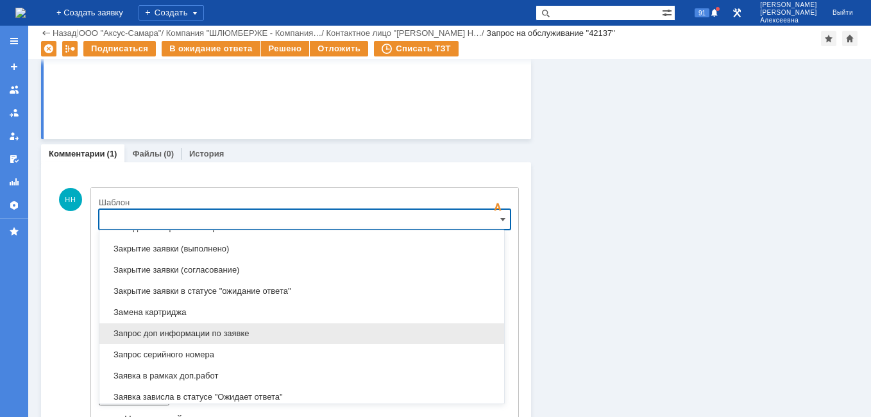
scroll to position [697, 0]
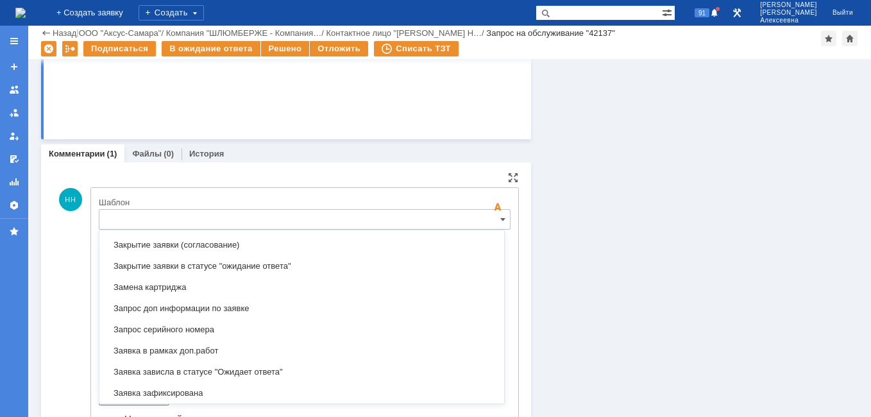
drag, startPoint x: 180, startPoint y: 386, endPoint x: 209, endPoint y: 394, distance: 29.9
click at [180, 387] on div "Заявка зафиксирована" at bounding box center [301, 393] width 405 height 21
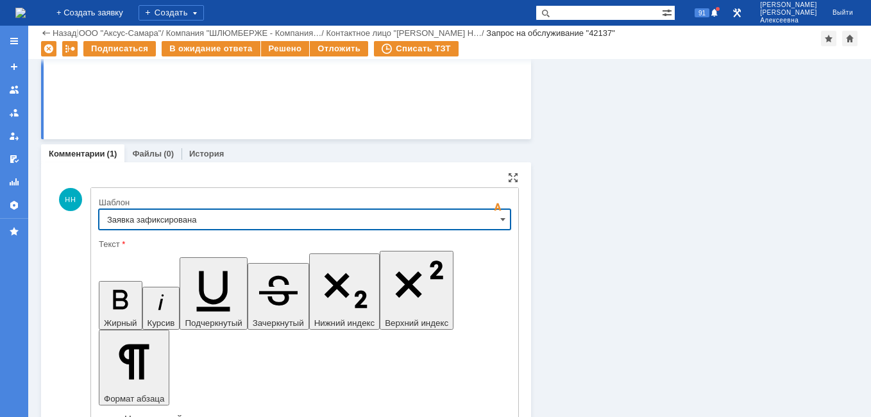
type input "Заявка зафиксирована"
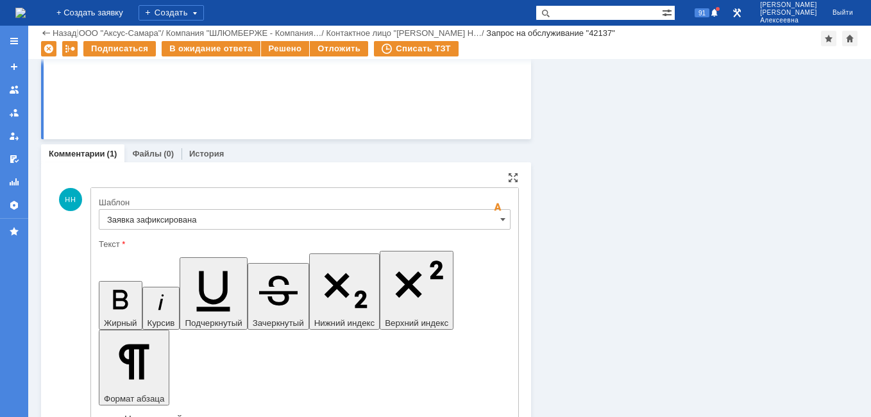
drag, startPoint x: 389, startPoint y: 3202, endPoint x: 125, endPoint y: 3201, distance: 264.3
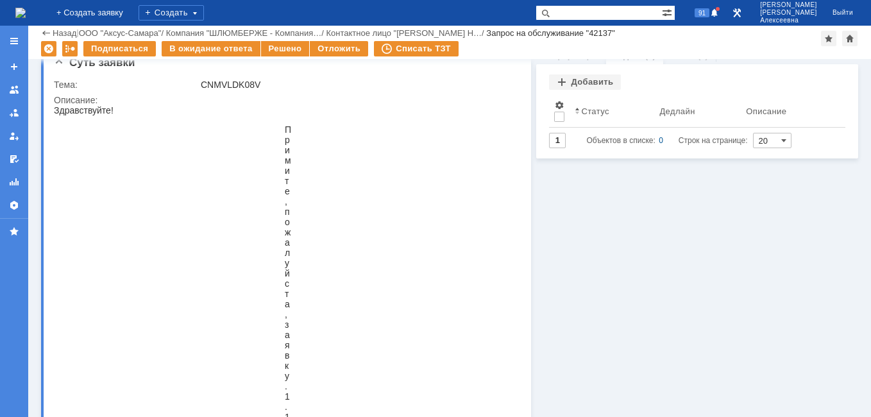
scroll to position [0, 0]
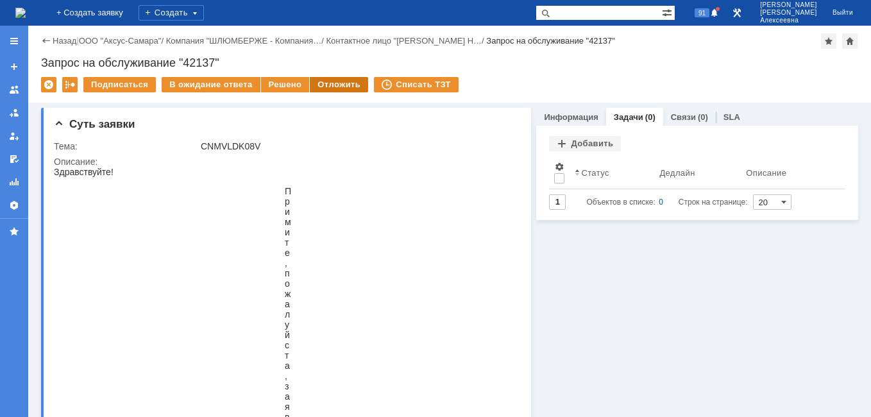
click at [328, 81] on div "Отложить" at bounding box center [339, 84] width 58 height 15
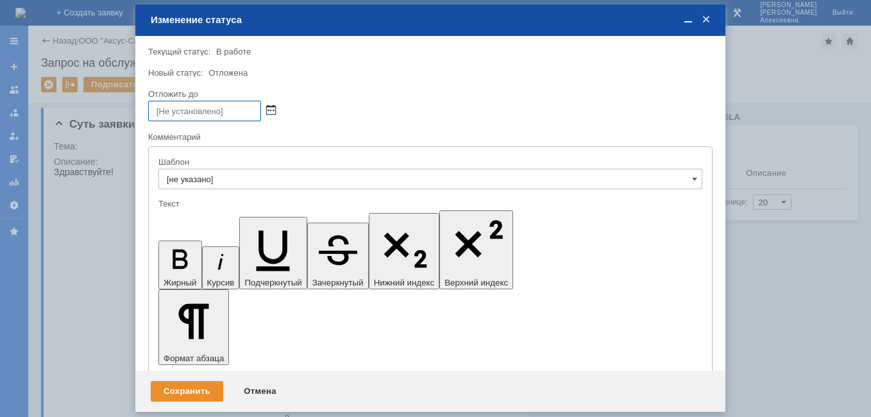
click at [275, 110] on span at bounding box center [271, 111] width 10 height 10
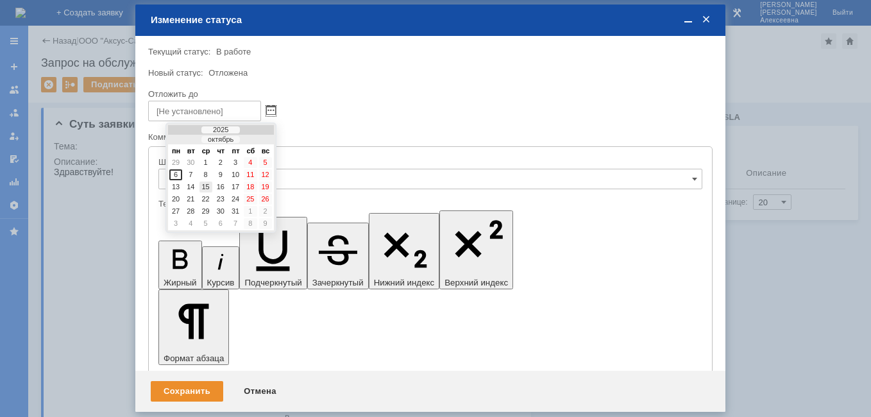
click at [207, 187] on div "15" at bounding box center [205, 187] width 13 height 11
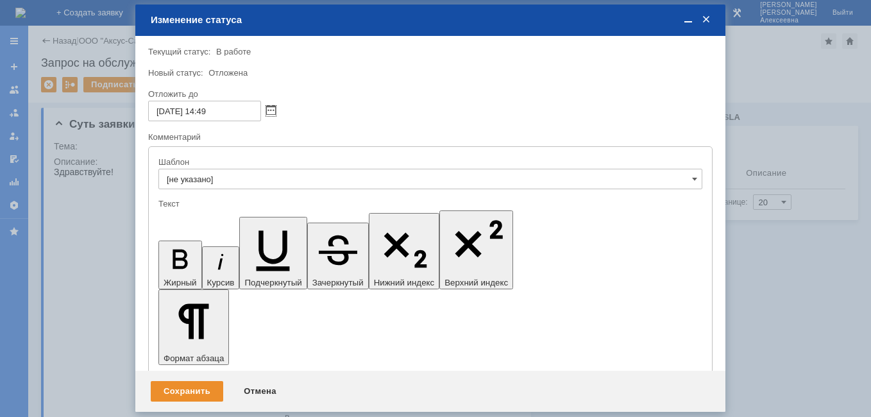
click at [209, 110] on input "[DATE] 14:49" at bounding box center [204, 111] width 113 height 21
click at [230, 113] on input "[DATE] 16:49" at bounding box center [204, 111] width 113 height 21
type input "[DATE] 16:00"
click at [174, 387] on div "Сохранить" at bounding box center [187, 391] width 72 height 21
